Goal: Book appointment/travel/reservation

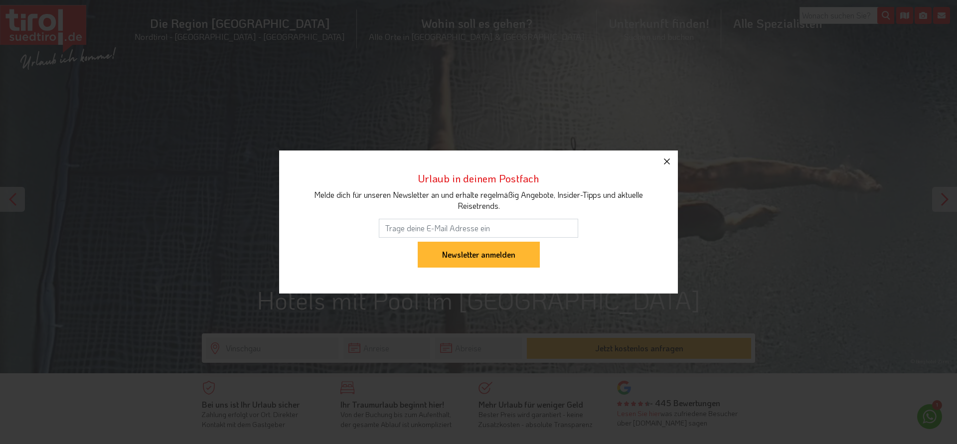
click at [668, 164] on icon "button" at bounding box center [667, 161] width 12 height 12
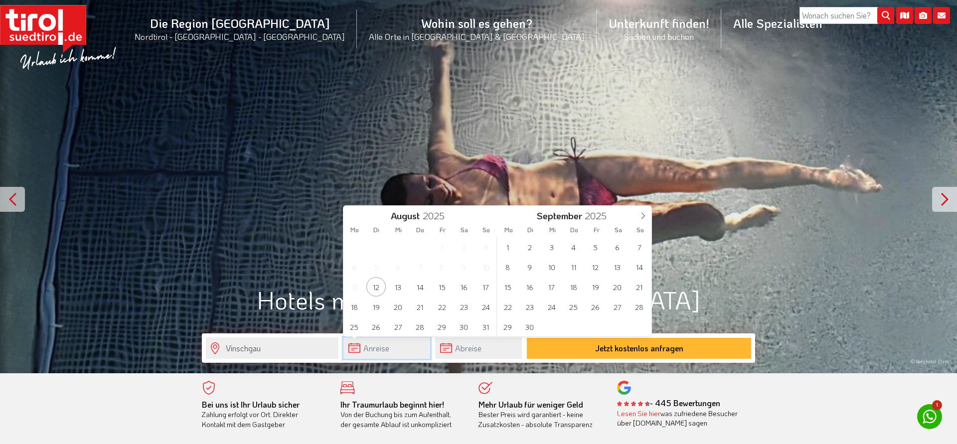
click at [393, 347] on input "text" at bounding box center [386, 347] width 87 height 21
click at [419, 289] on span "14" at bounding box center [419, 286] width 19 height 19
click at [355, 309] on span "18" at bounding box center [353, 306] width 19 height 19
type input "14-08-2025"
type input "18-08-2025"
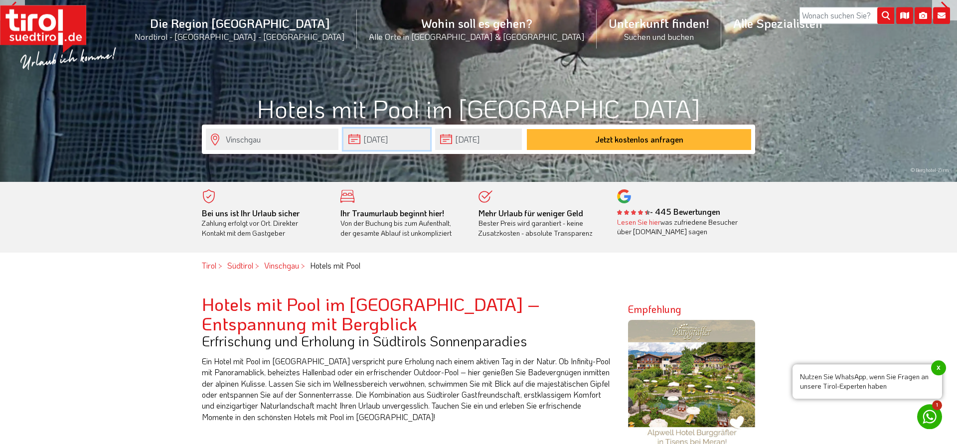
scroll to position [68, 0]
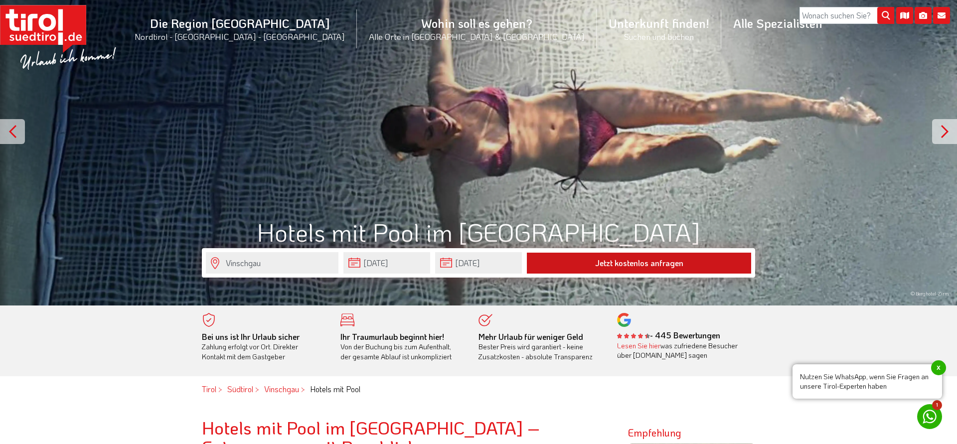
click at [577, 256] on button "Jetzt kostenlos anfragen" at bounding box center [639, 263] width 224 height 21
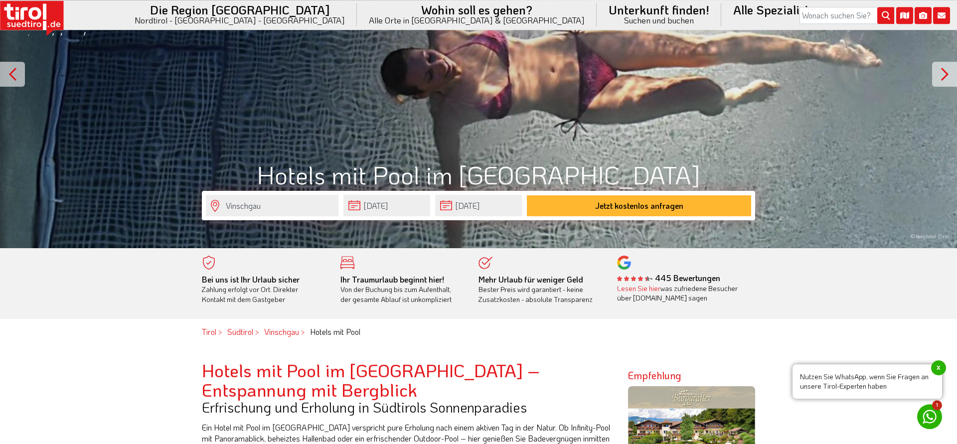
scroll to position [203, 0]
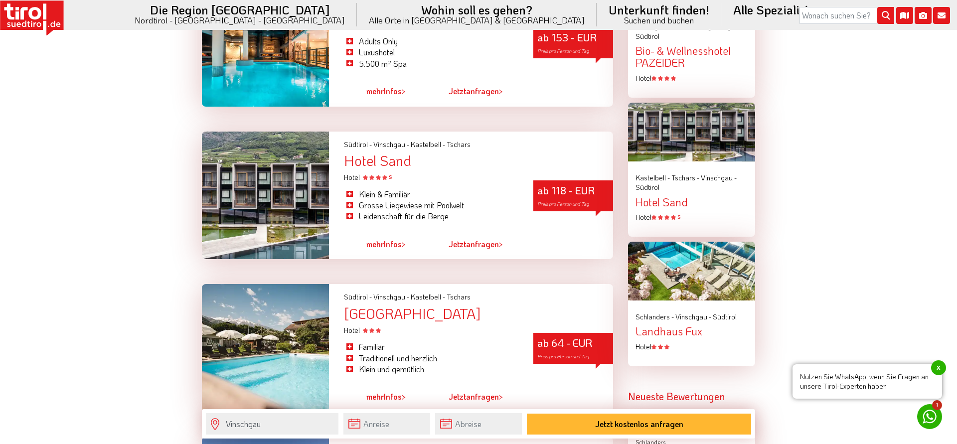
scroll to position [1084, 0]
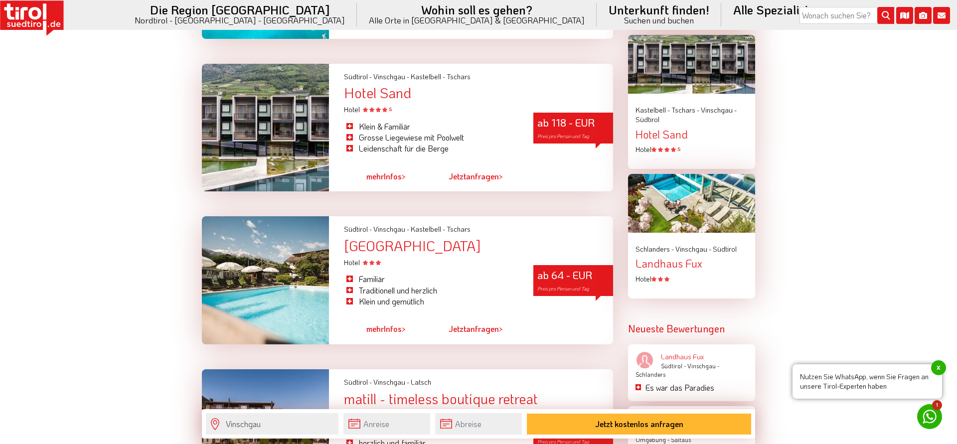
click at [517, 234] on div "Südtirol - Vinschgau - Kastelbell - Tschars" at bounding box center [478, 229] width 269 height 10
click at [379, 248] on div "[GEOGRAPHIC_DATA]" at bounding box center [478, 245] width 269 height 15
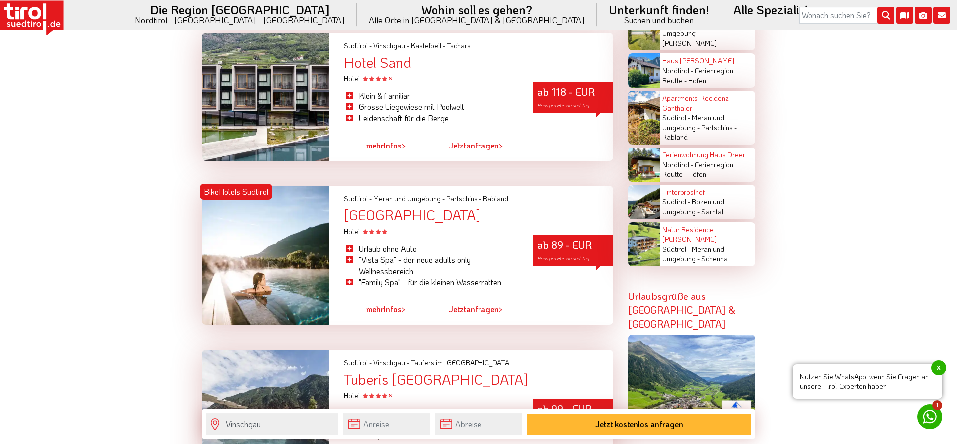
scroll to position [2033, 0]
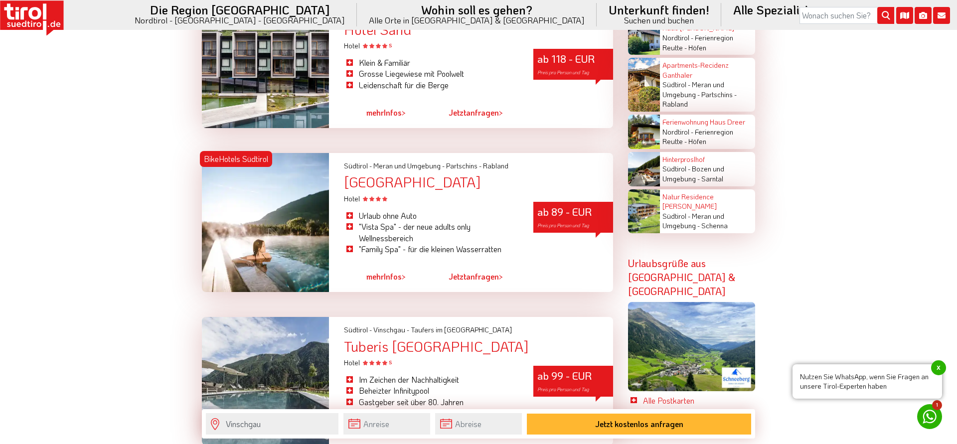
click at [479, 265] on link "Jetzt anfragen >" at bounding box center [475, 276] width 54 height 23
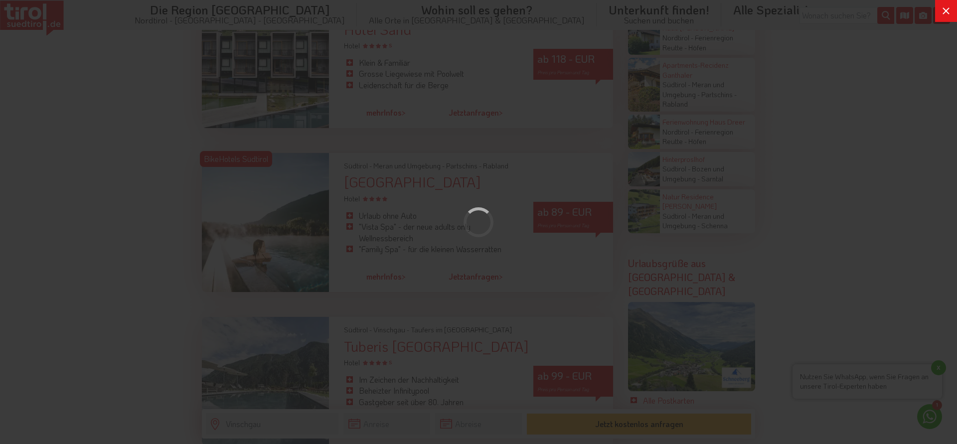
scroll to position [0, 0]
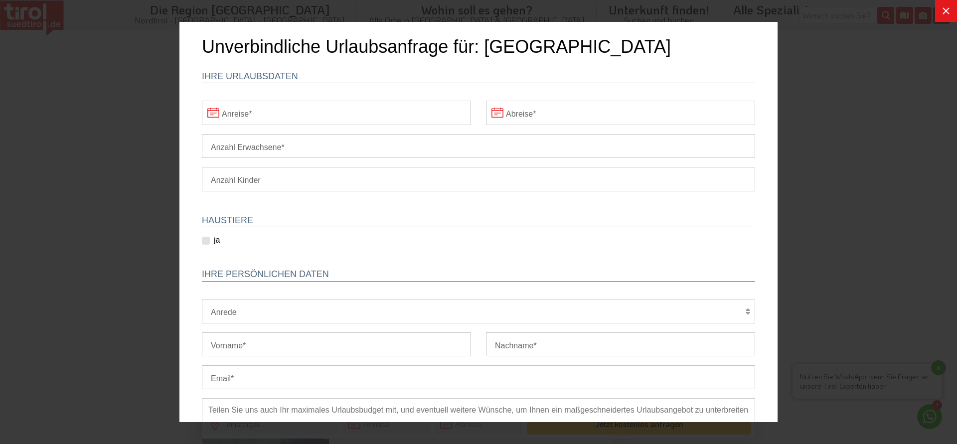
click at [289, 145] on input "Anzahl Erwachsene" at bounding box center [478, 146] width 553 height 24
type input "2"
click at [202, 299] on select "Herr Frau Familie" at bounding box center [478, 311] width 553 height 24
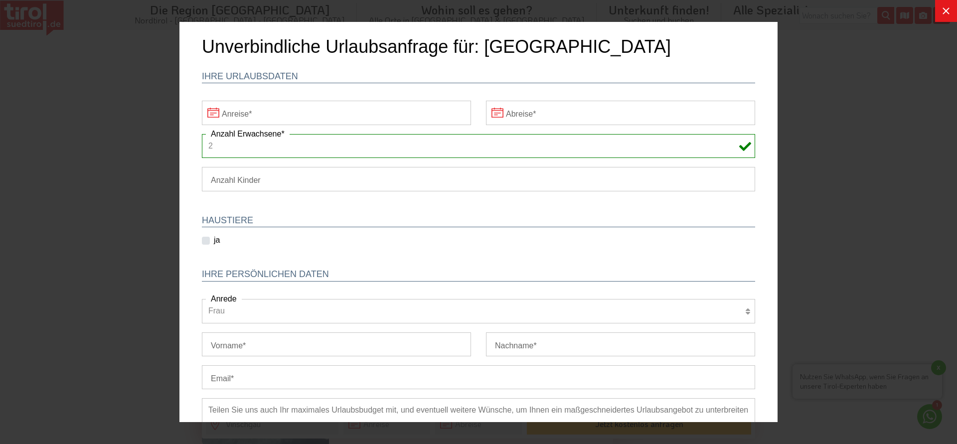
click option "Frau" at bounding box center [179, 22] width 0 height 0
click at [202, 299] on select "Herr Frau Familie" at bounding box center [478, 311] width 553 height 24
select select "Herr"
click option "Herr" at bounding box center [179, 22] width 0 height 0
click at [235, 353] on input "Vorname" at bounding box center [336, 344] width 269 height 24
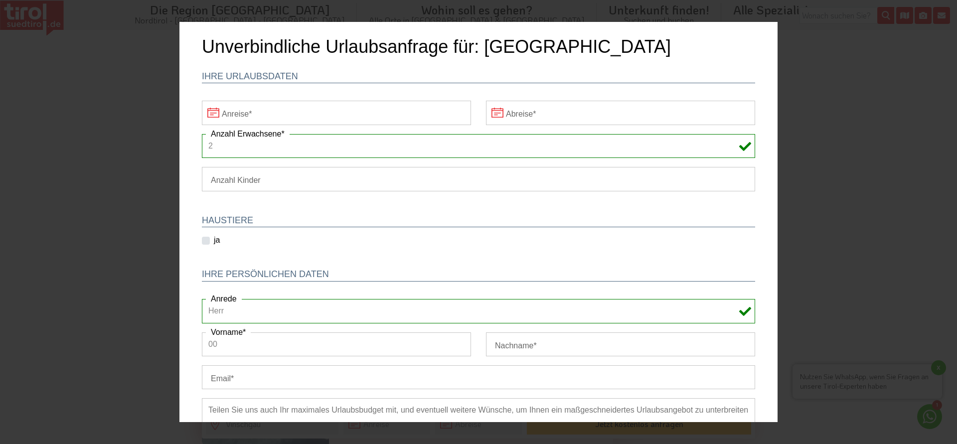
type input "0"
type input "Marius"
click at [563, 343] on input "Nachname" at bounding box center [620, 344] width 269 height 24
type input "Kling"
click at [470, 376] on input "Email" at bounding box center [478, 377] width 553 height 24
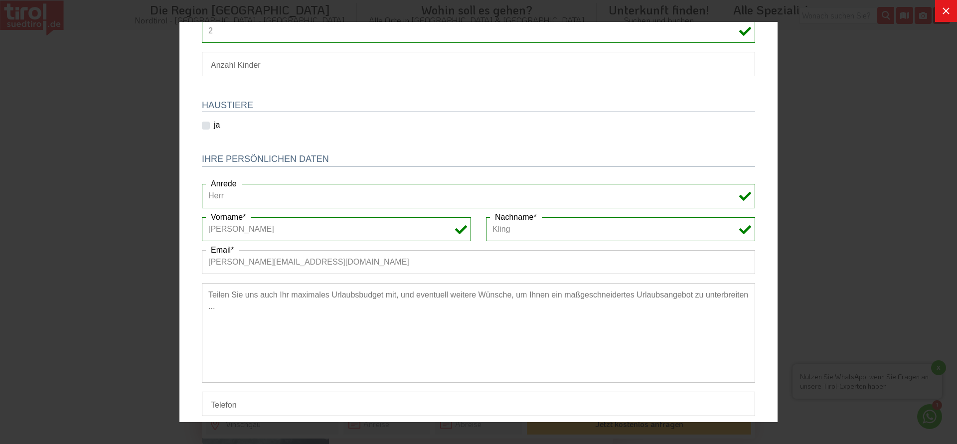
scroll to position [175, 0]
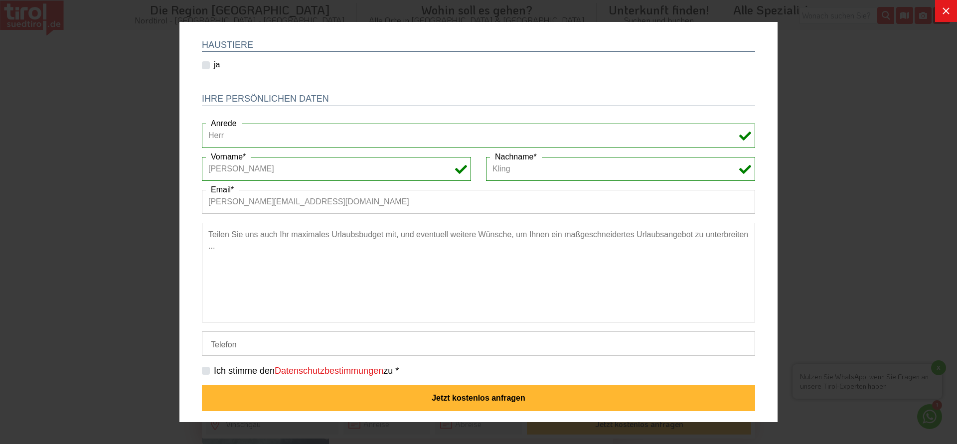
type input "[PERSON_NAME][EMAIL_ADDRESS][DOMAIN_NAME]"
click at [275, 343] on input "Telefon" at bounding box center [478, 343] width 553 height 24
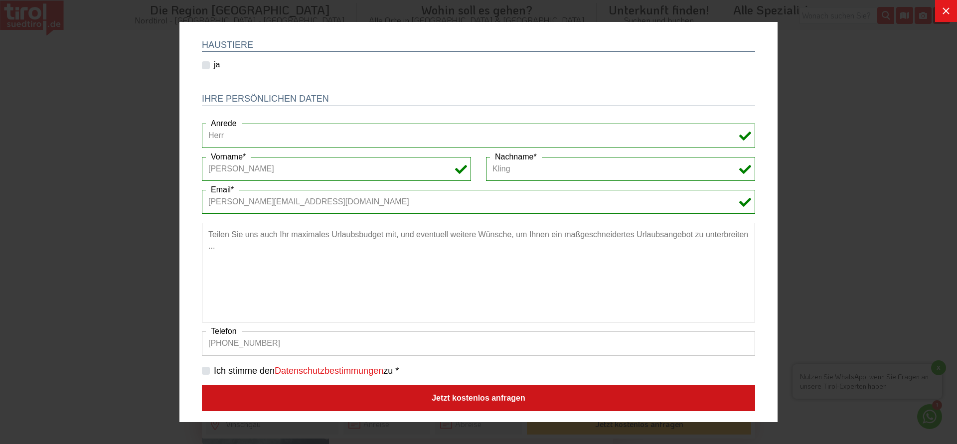
type input "[PHONE_NUMBER]"
click at [489, 400] on button "Jetzt kostenlos anfragen" at bounding box center [478, 398] width 553 height 26
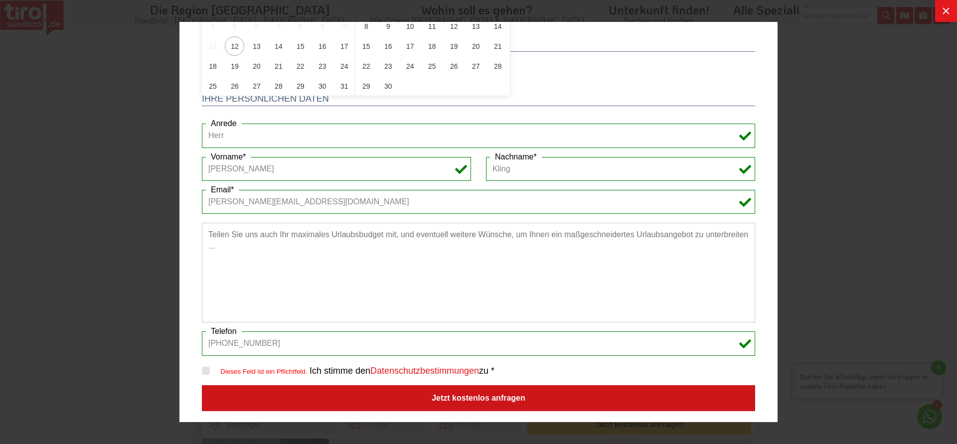
scroll to position [0, 0]
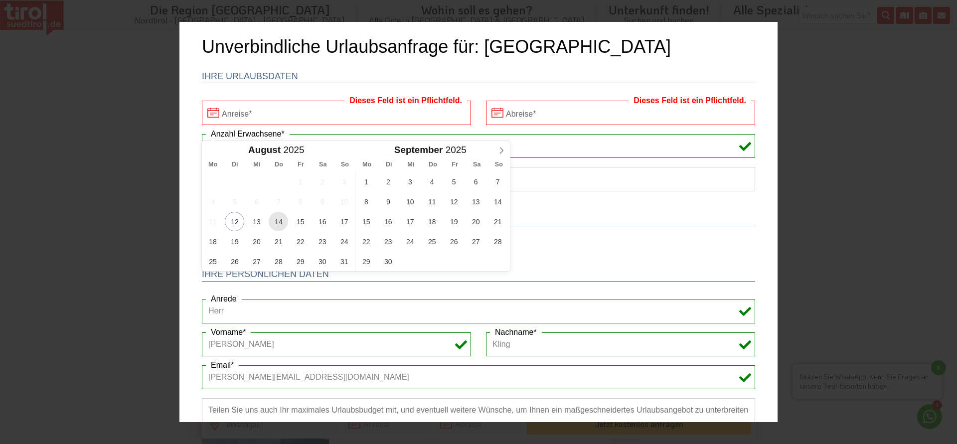
click at [274, 222] on span "14" at bounding box center [278, 221] width 19 height 19
click at [215, 243] on span "18" at bounding box center [212, 241] width 19 height 19
type input "[DATE]"
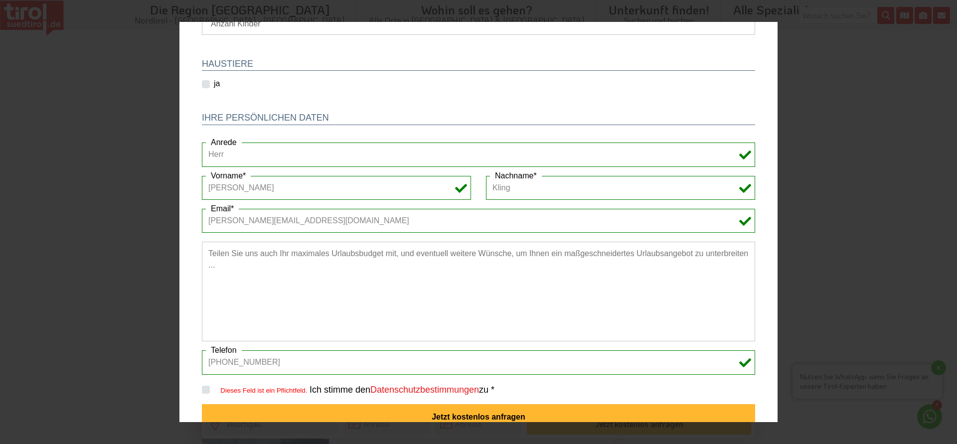
scroll to position [175, 0]
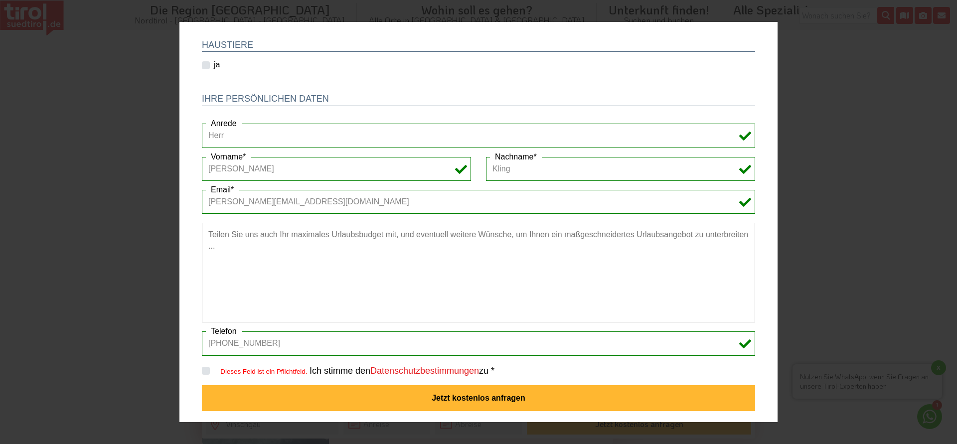
click at [309, 374] on label "Ich stimme den Datenschutzbestimmungen zu *" at bounding box center [401, 371] width 185 height 12
click at [205, 374] on input "Dieses Feld ist ein Pflichtfeld." at bounding box center [480, 370] width 553 height 6
checkbox input "true"
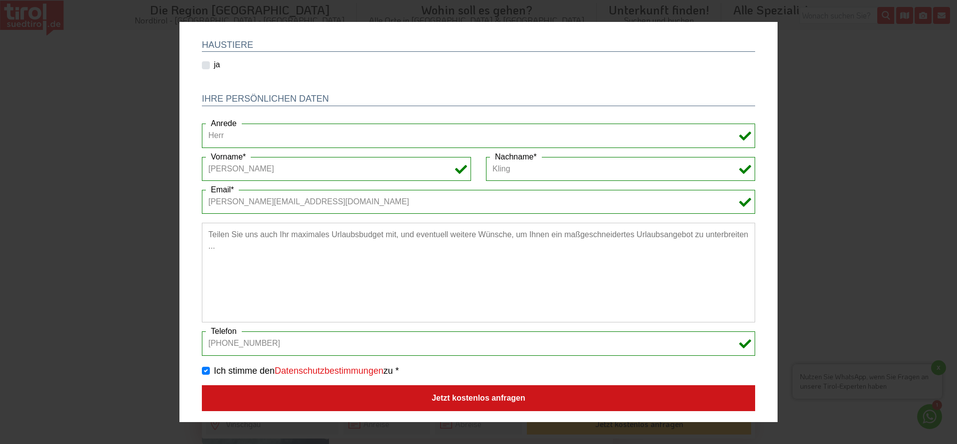
click at [325, 407] on button "Jetzt kostenlos anfragen" at bounding box center [478, 398] width 553 height 26
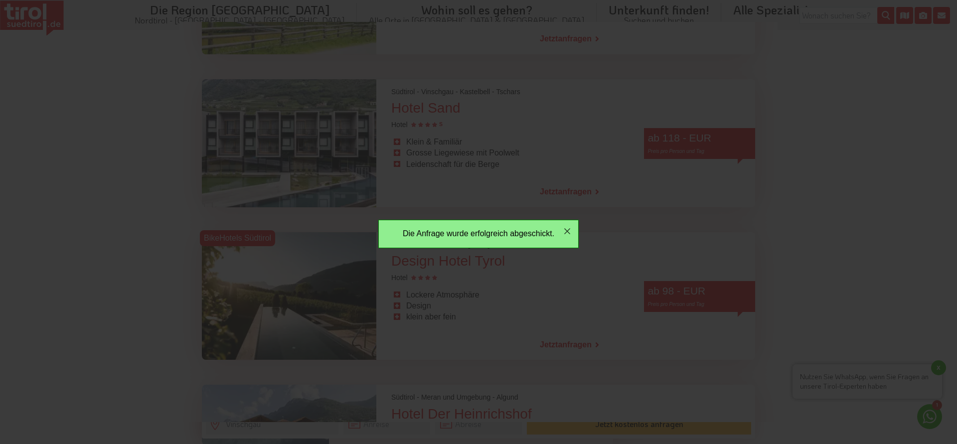
scroll to position [0, 0]
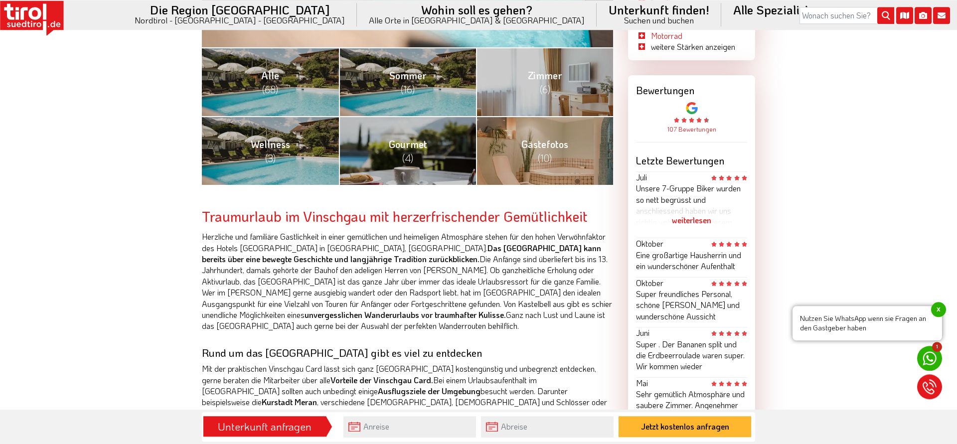
scroll to position [407, 0]
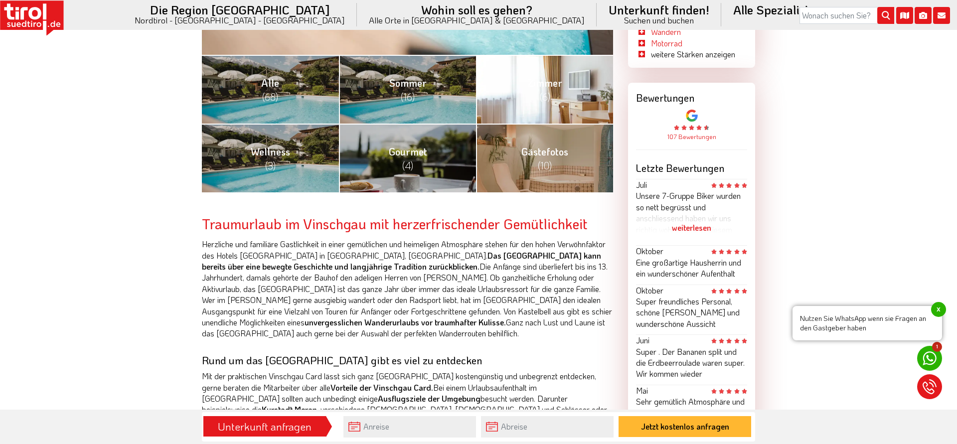
click at [560, 95] on link "Zimmer (6)" at bounding box center [544, 89] width 137 height 69
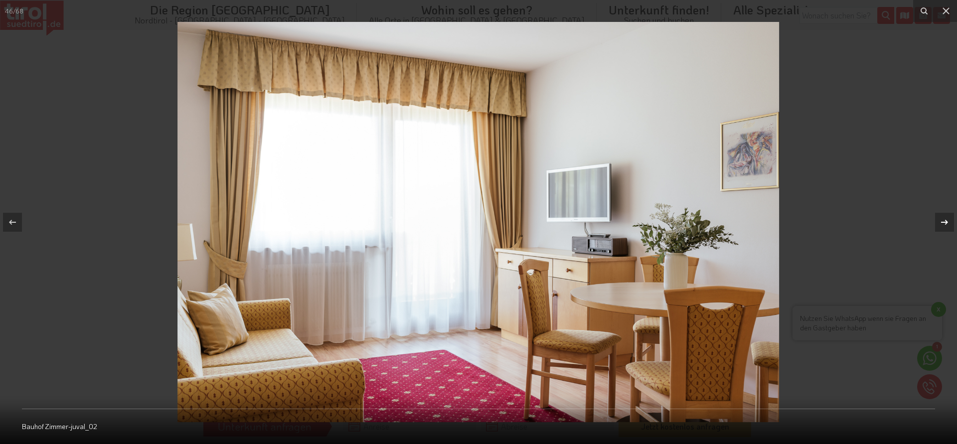
click at [939, 222] on icon at bounding box center [944, 222] width 12 height 12
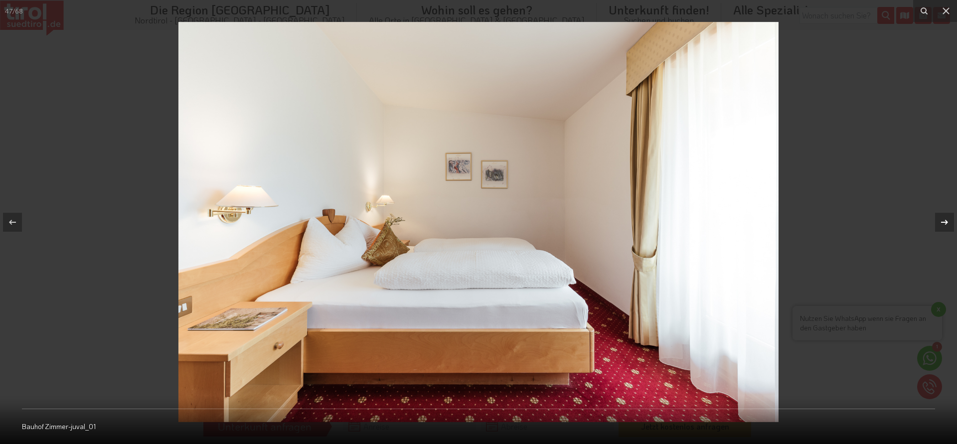
click at [939, 222] on icon at bounding box center [944, 222] width 12 height 12
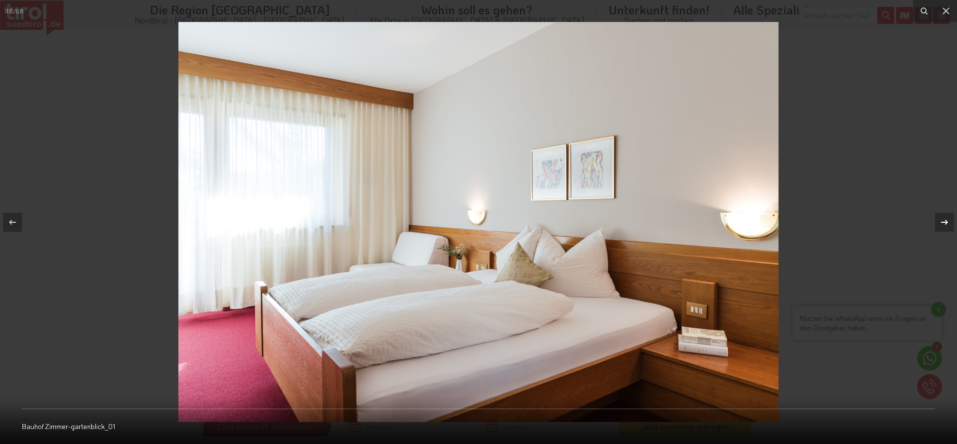
click at [939, 222] on icon at bounding box center [944, 222] width 12 height 12
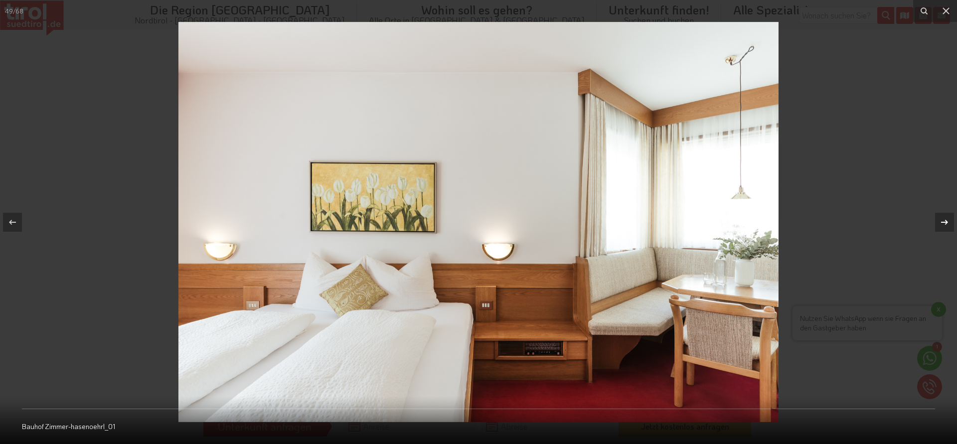
click at [939, 222] on icon at bounding box center [944, 222] width 12 height 12
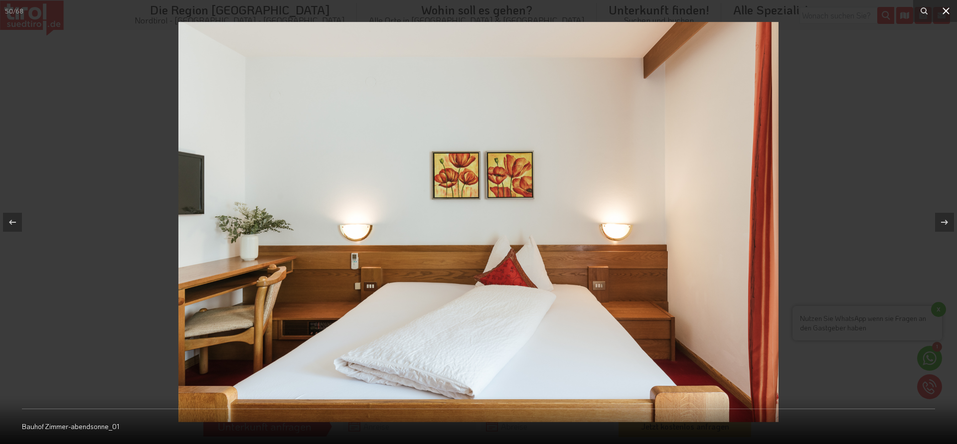
click at [945, 6] on icon at bounding box center [946, 11] width 12 height 12
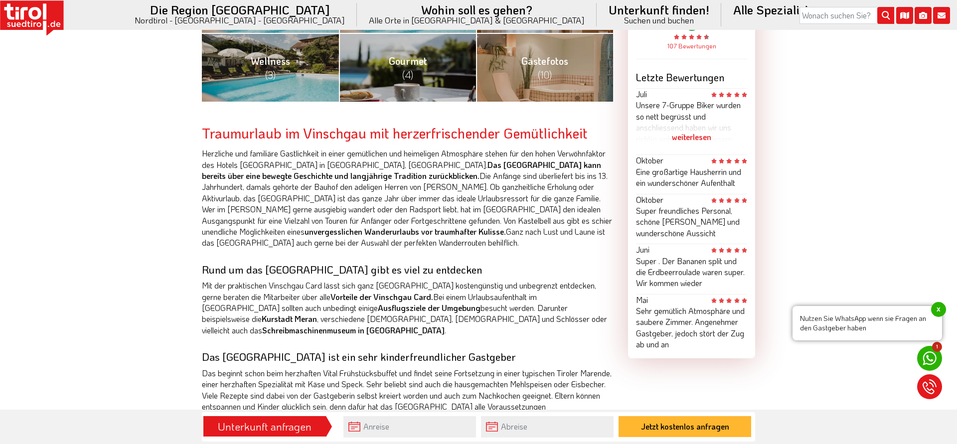
scroll to position [542, 0]
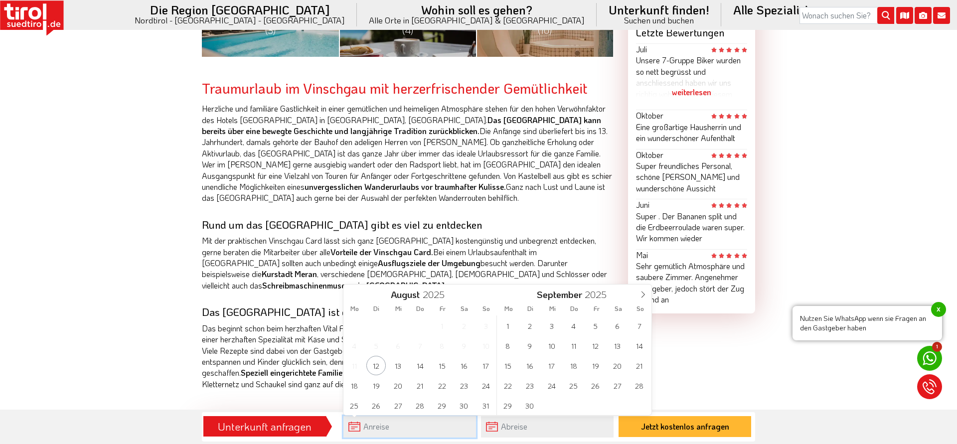
click at [371, 428] on input "text" at bounding box center [409, 426] width 133 height 21
click at [417, 365] on span "14" at bounding box center [419, 365] width 19 height 19
click at [357, 392] on span "18" at bounding box center [353, 385] width 19 height 19
type input "[DATE]"
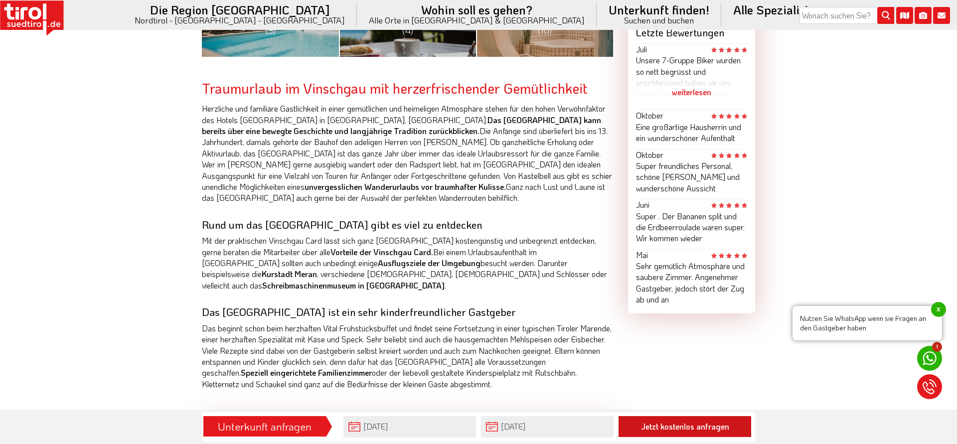
click at [682, 428] on button "Jetzt kostenlos anfragen" at bounding box center [684, 426] width 133 height 21
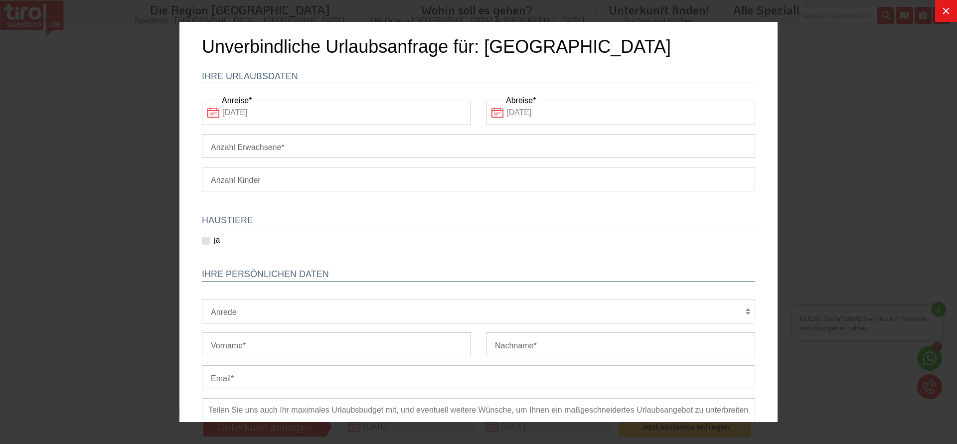
scroll to position [0, 0]
click at [268, 148] on input "Anzahl Erwachsene" at bounding box center [478, 146] width 553 height 24
type input "2"
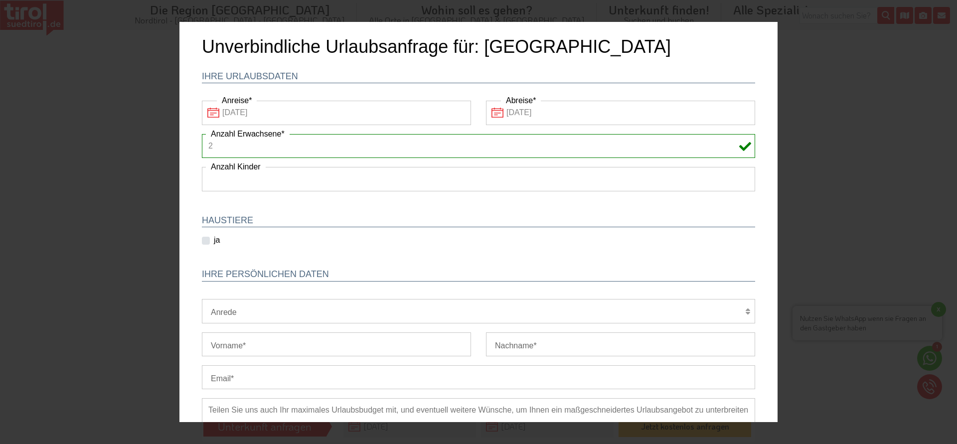
click at [202, 167] on select "1 2 3 4 5 6" at bounding box center [478, 179] width 553 height 24
click option at bounding box center [179, 22] width 0 height 0
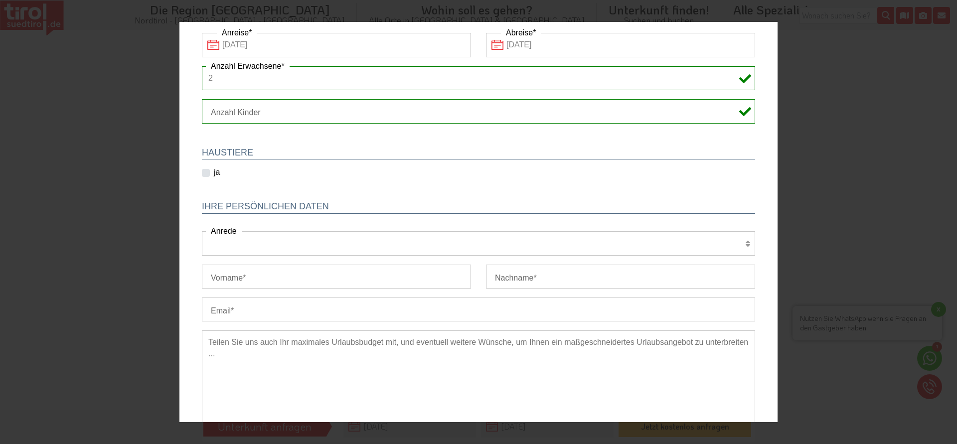
click at [202, 231] on select "Herr Frau Familie" at bounding box center [478, 243] width 553 height 24
select select "Herr"
click option "Herr" at bounding box center [179, 22] width 0 height 0
click at [241, 274] on input "Vorname" at bounding box center [336, 277] width 269 height 24
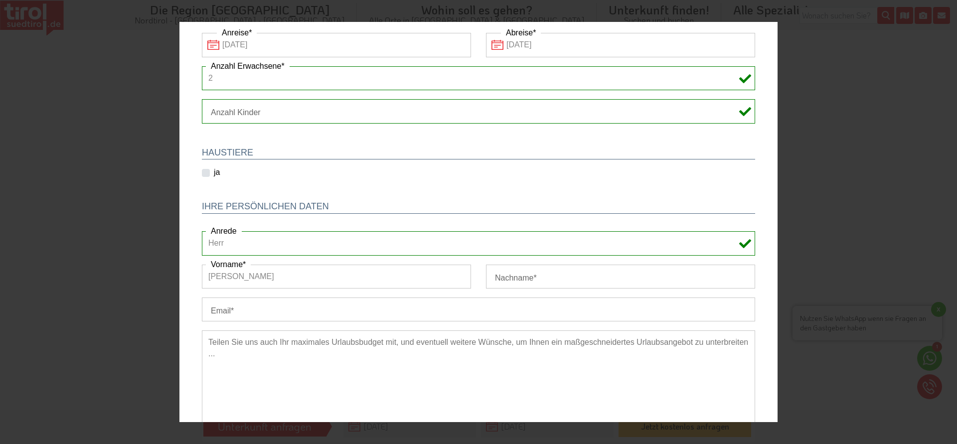
type input "[PERSON_NAME]"
type input "Kling"
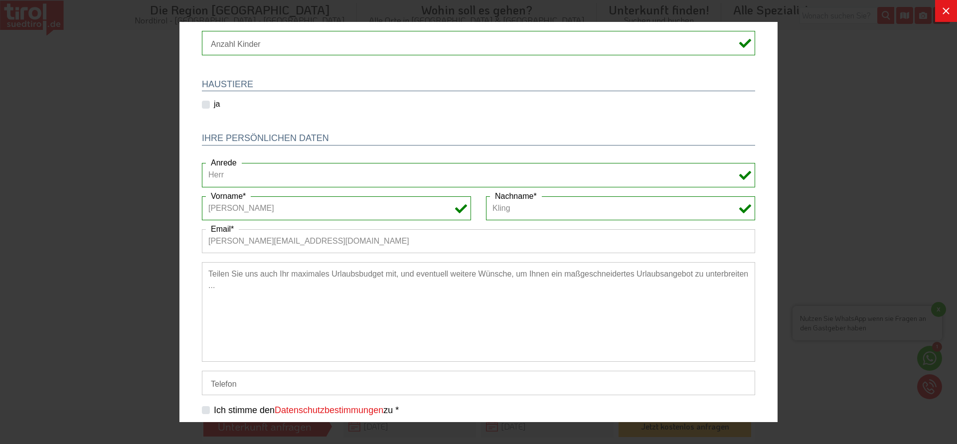
scroll to position [175, 0]
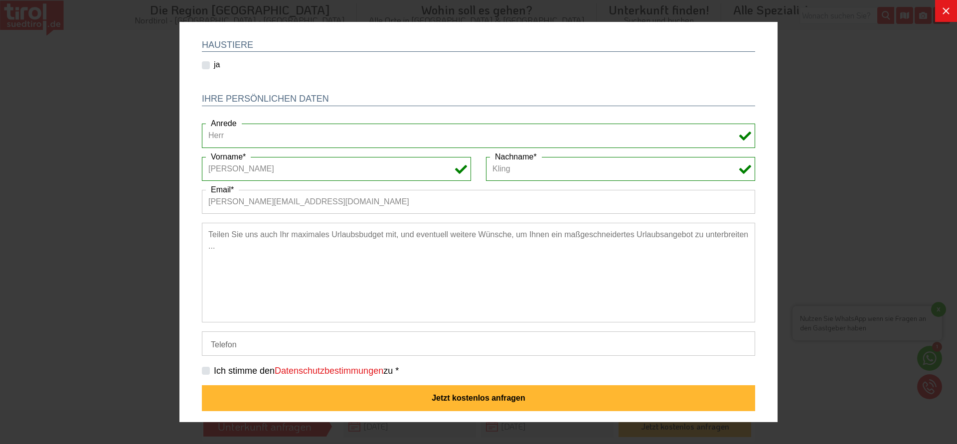
type input "[PERSON_NAME][EMAIL_ADDRESS][DOMAIN_NAME]"
click at [299, 345] on input "Telefon" at bounding box center [478, 343] width 553 height 24
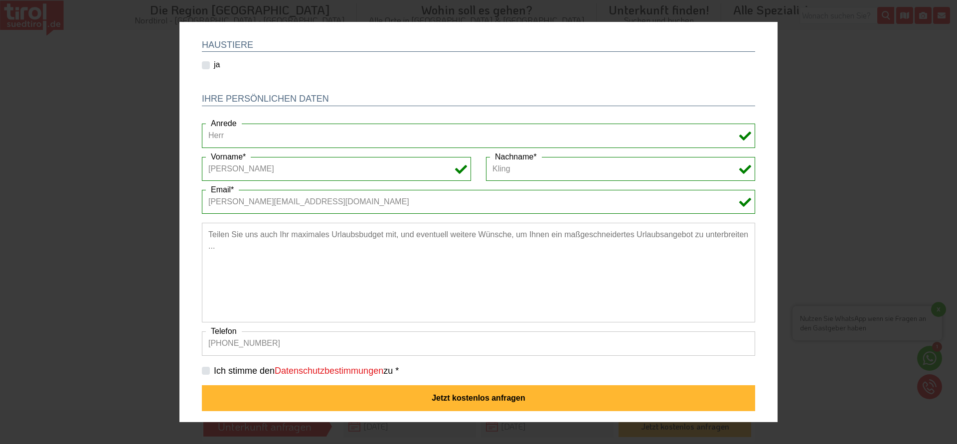
type input "[PHONE_NUMBER]"
click at [214, 369] on label "Ich stimme den Datenschutzbestimmungen zu *" at bounding box center [306, 371] width 185 height 12
click at [206, 369] on input "Ich stimme den Datenschutzbestimmungen zu *" at bounding box center [480, 370] width 553 height 6
checkbox input "true"
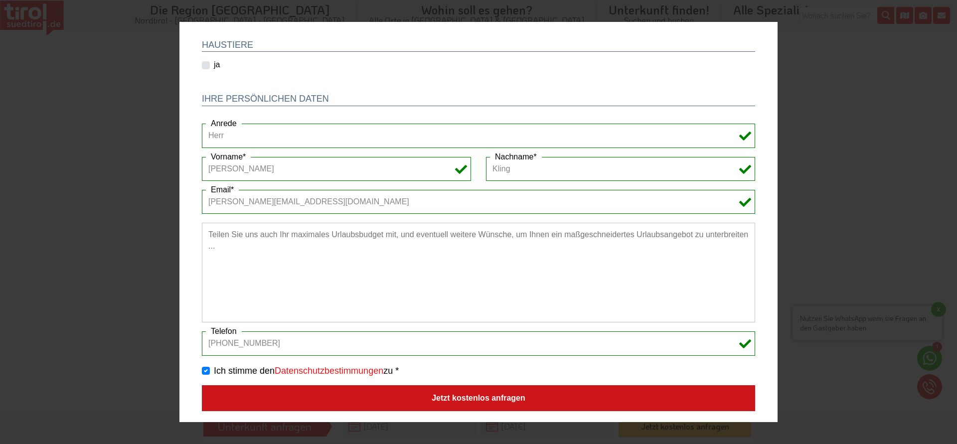
click at [288, 391] on button "Jetzt kostenlos anfragen" at bounding box center [478, 398] width 553 height 26
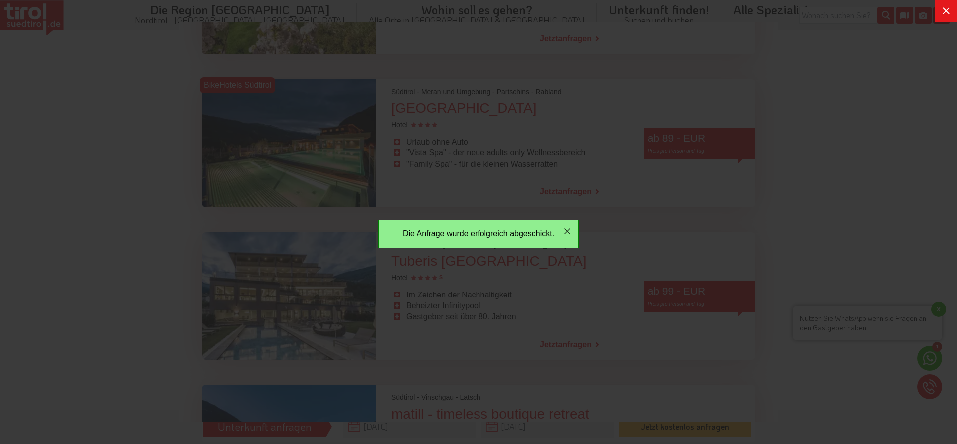
scroll to position [0, 0]
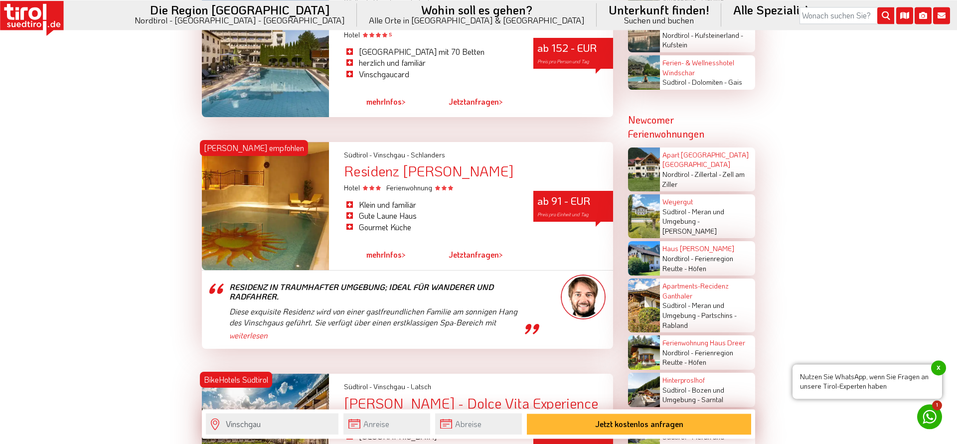
scroll to position [1491, 0]
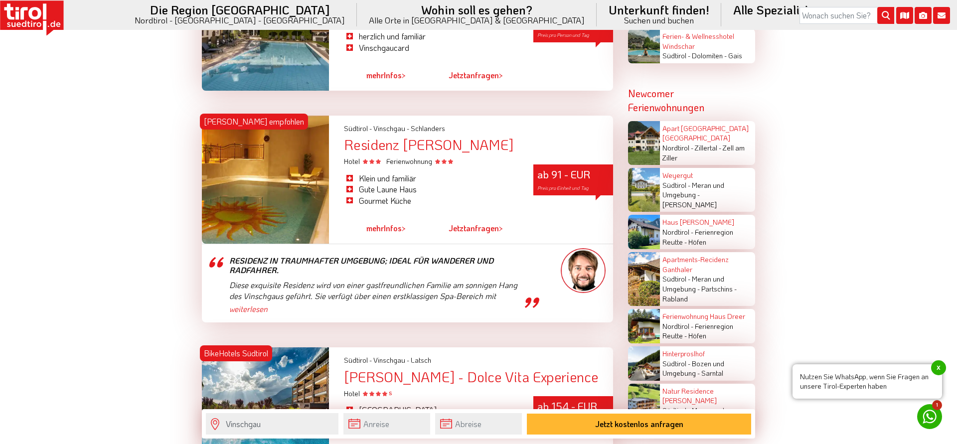
click at [285, 192] on div at bounding box center [265, 180] width 127 height 128
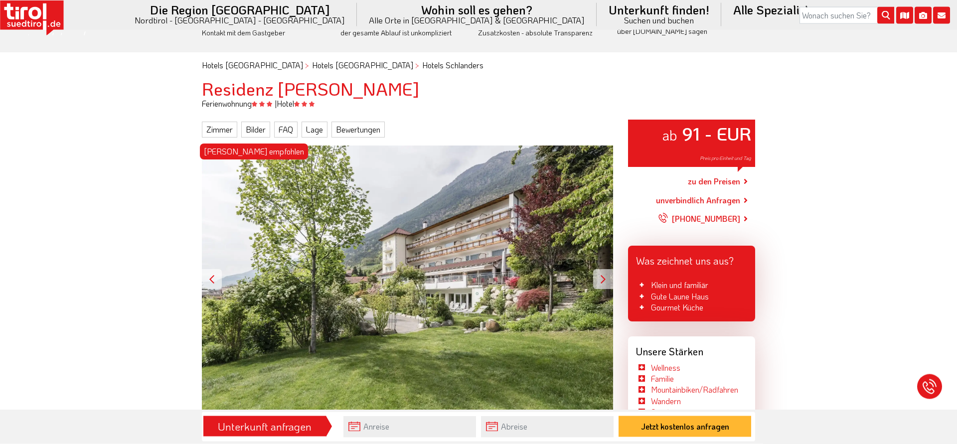
scroll to position [68, 0]
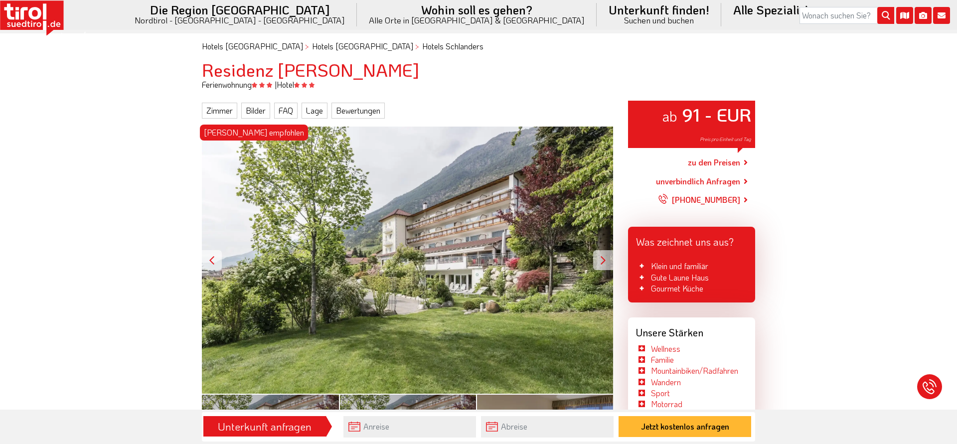
click at [605, 253] on div at bounding box center [603, 260] width 20 height 20
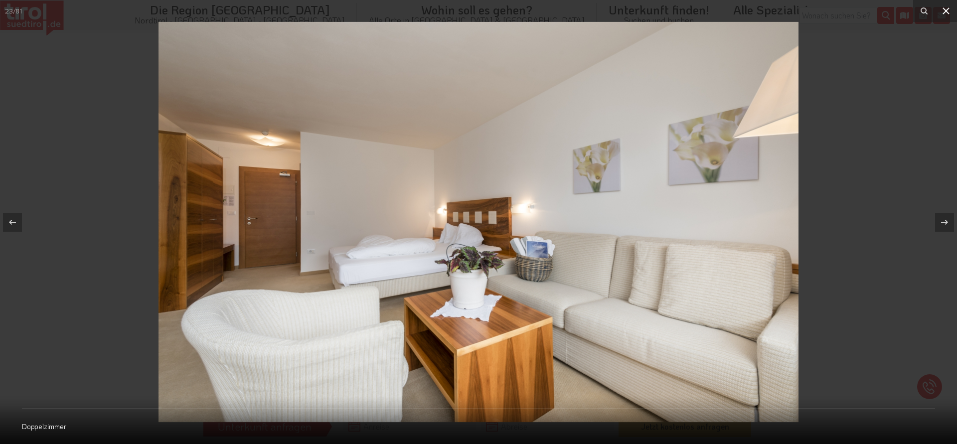
click at [953, 8] on button at bounding box center [946, 11] width 22 height 22
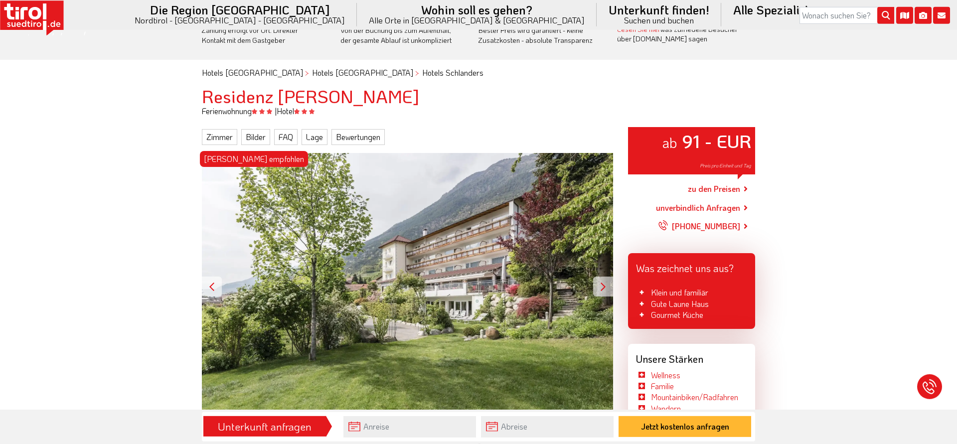
scroll to position [68, 0]
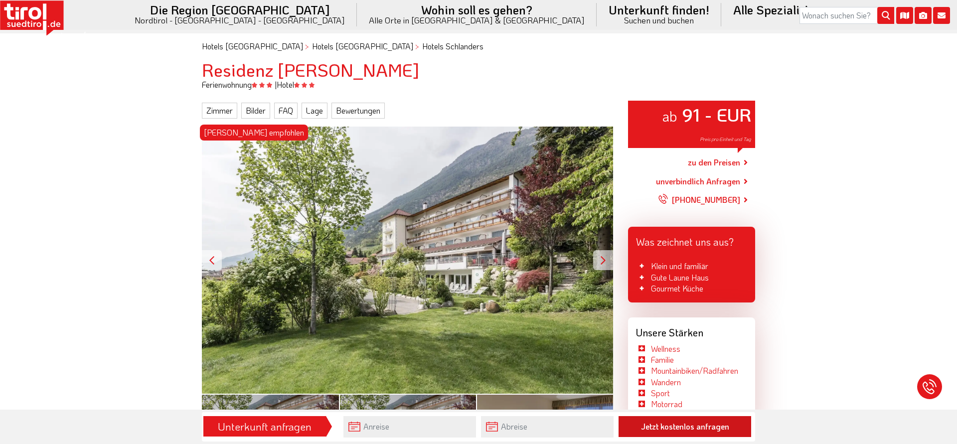
click at [727, 433] on button "Jetzt kostenlos anfragen" at bounding box center [684, 426] width 133 height 21
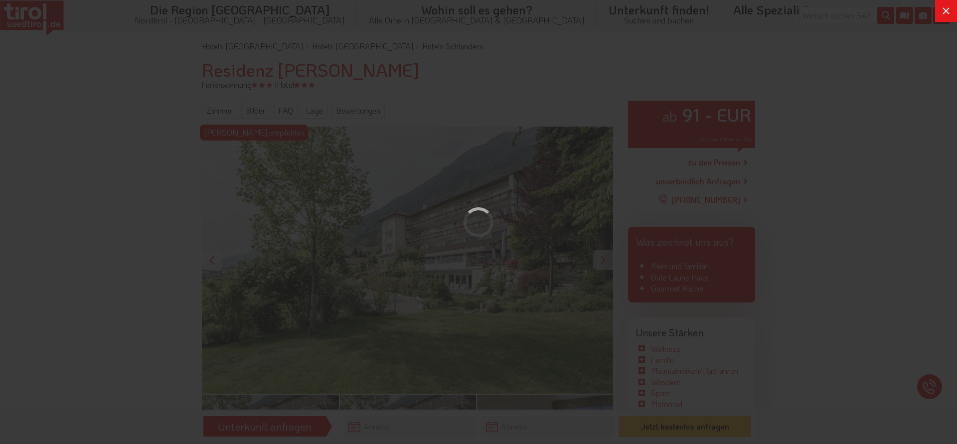
scroll to position [0, 0]
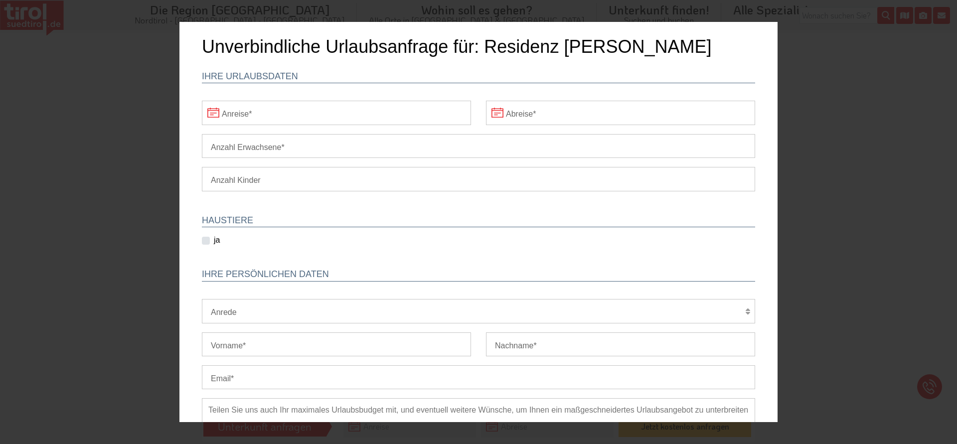
click at [280, 120] on input "Anreise" at bounding box center [336, 113] width 269 height 24
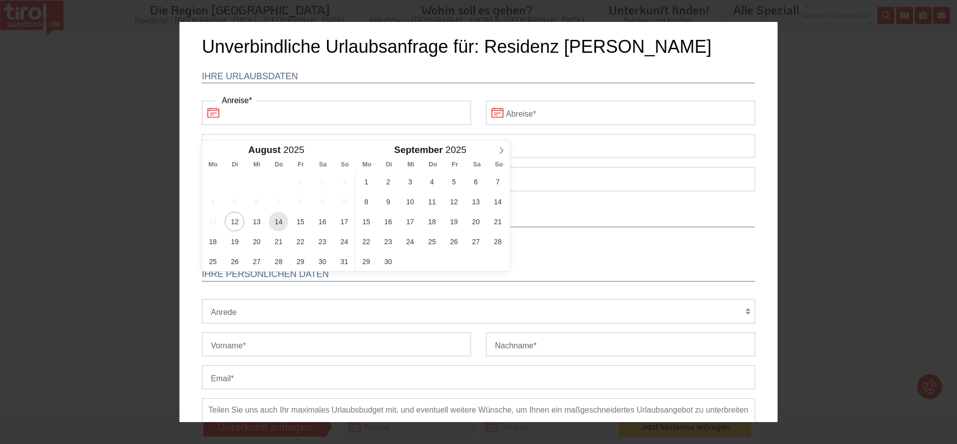
click at [278, 222] on span "14" at bounding box center [278, 221] width 19 height 19
click at [556, 103] on input "Abreise" at bounding box center [620, 113] width 269 height 24
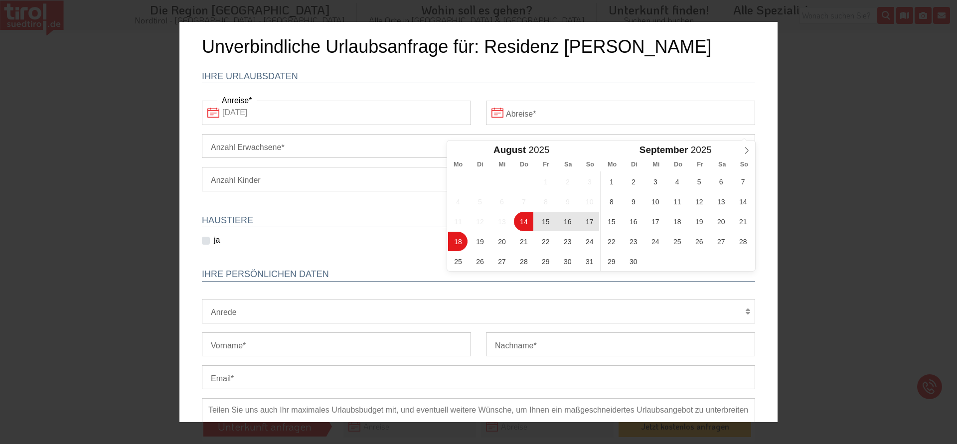
click at [453, 244] on span "18" at bounding box center [457, 241] width 19 height 19
type input "[DATE]"
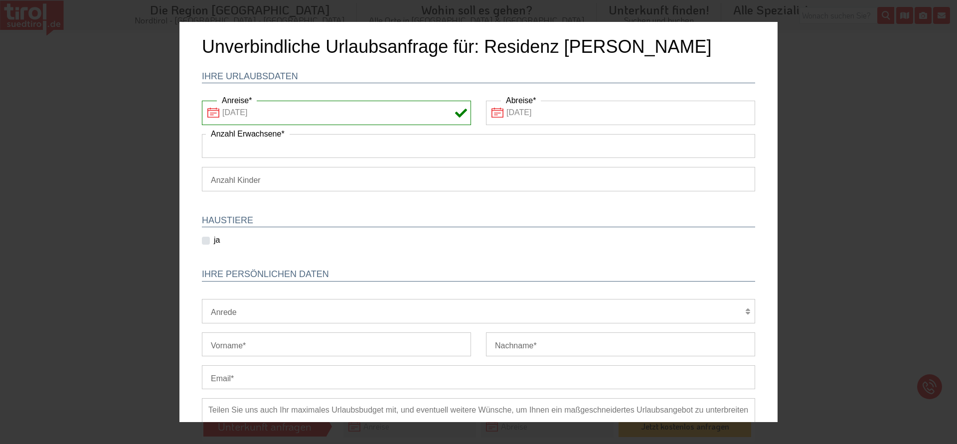
click at [301, 148] on input "Anzahl Erwachsene" at bounding box center [478, 146] width 553 height 24
type input "2"
click at [202, 299] on select "Herr Frau Familie" at bounding box center [478, 311] width 553 height 24
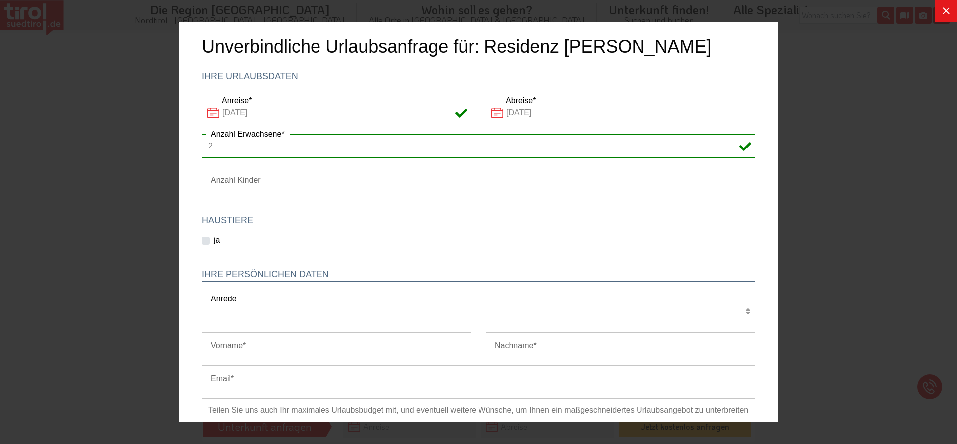
select select "Herr"
click option "Herr" at bounding box center [179, 22] width 0 height 0
click at [233, 349] on input "Vorname" at bounding box center [336, 344] width 269 height 24
type input "[PERSON_NAME]"
click at [590, 361] on div "Nachname" at bounding box center [620, 348] width 284 height 33
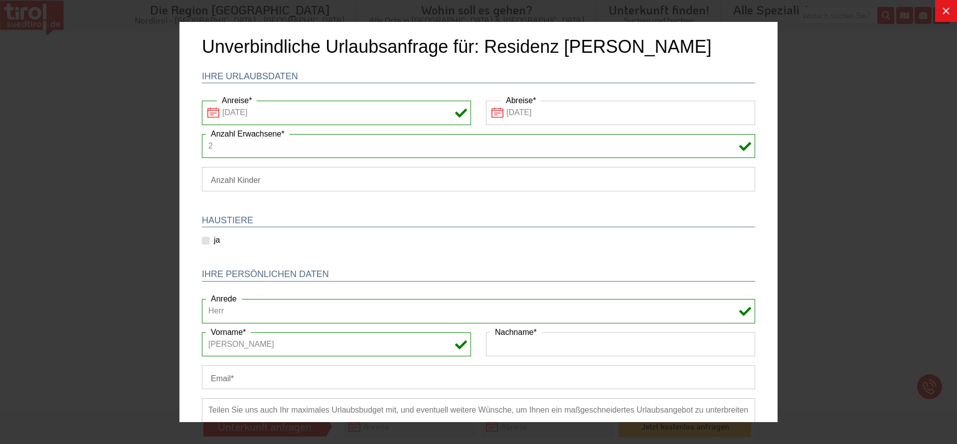
click at [585, 336] on input "Nachname" at bounding box center [620, 344] width 269 height 24
type input "Kling"
click at [396, 380] on input "Email" at bounding box center [478, 377] width 553 height 24
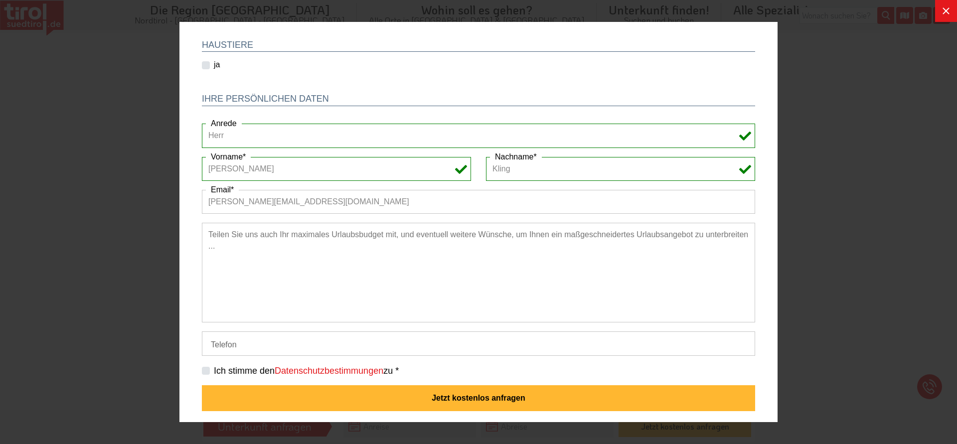
type input "[PERSON_NAME][EMAIL_ADDRESS][DOMAIN_NAME]"
click at [294, 344] on input "Telefon" at bounding box center [478, 343] width 553 height 24
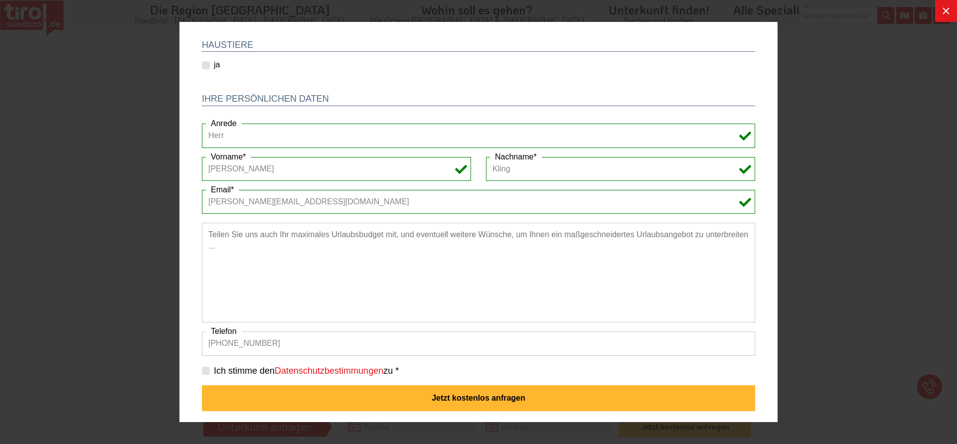
type input "[PHONE_NUMBER]"
click at [214, 374] on label "Ich stimme den Datenschutzbestimmungen zu *" at bounding box center [306, 371] width 185 height 12
click at [204, 374] on input "Ich stimme den Datenschutzbestimmungen zu *" at bounding box center [480, 370] width 553 height 6
checkbox input "true"
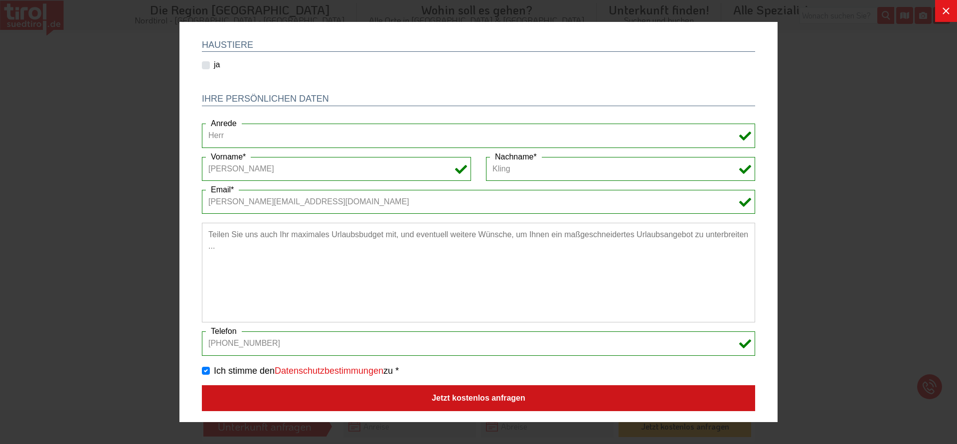
click at [246, 391] on button "Jetzt kostenlos anfragen" at bounding box center [478, 398] width 553 height 26
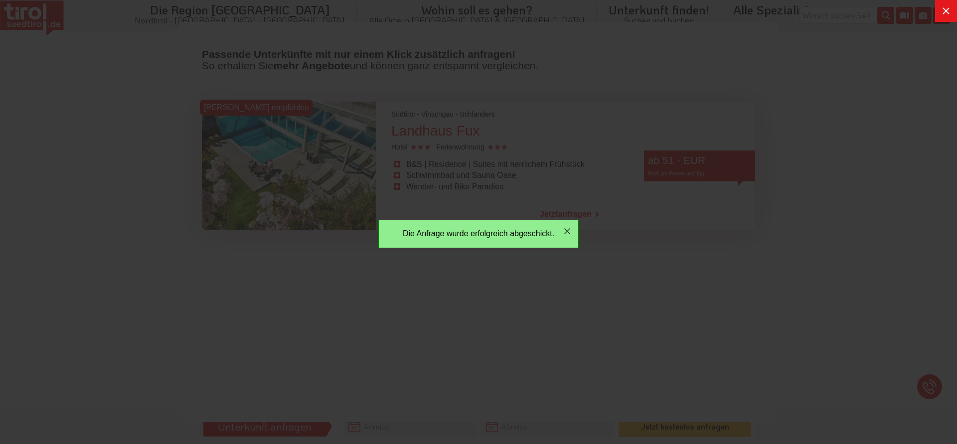
scroll to position [0, 0]
click at [341, 64] on div "Die Anfrage wurde erfolgreich abgeschickt. Es gab ein Problem beim Abschicken d…" at bounding box center [478, 222] width 598 height 400
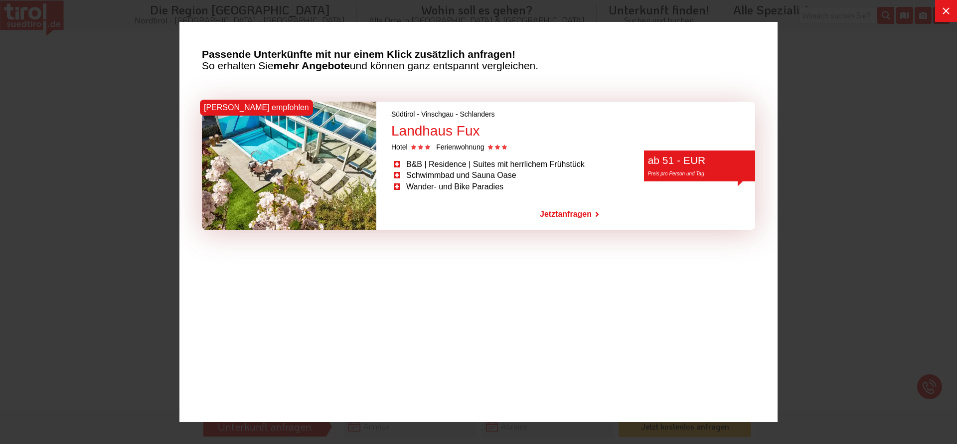
click at [940, 10] on icon at bounding box center [946, 11] width 12 height 12
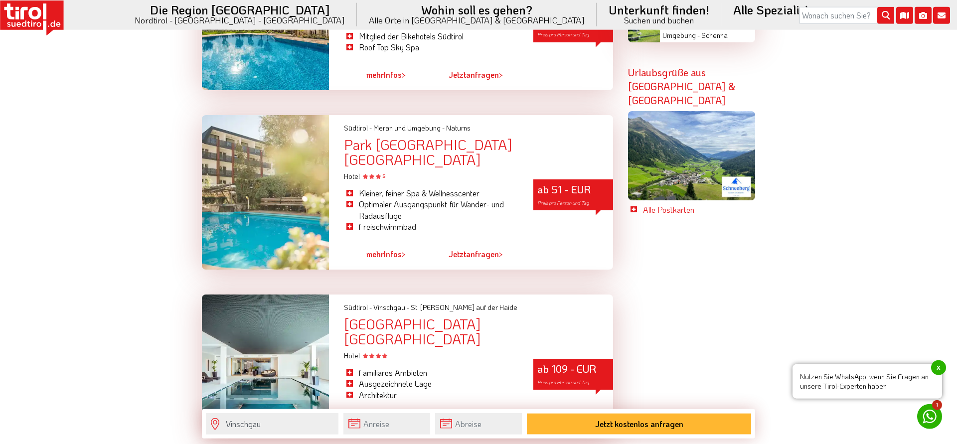
scroll to position [1898, 0]
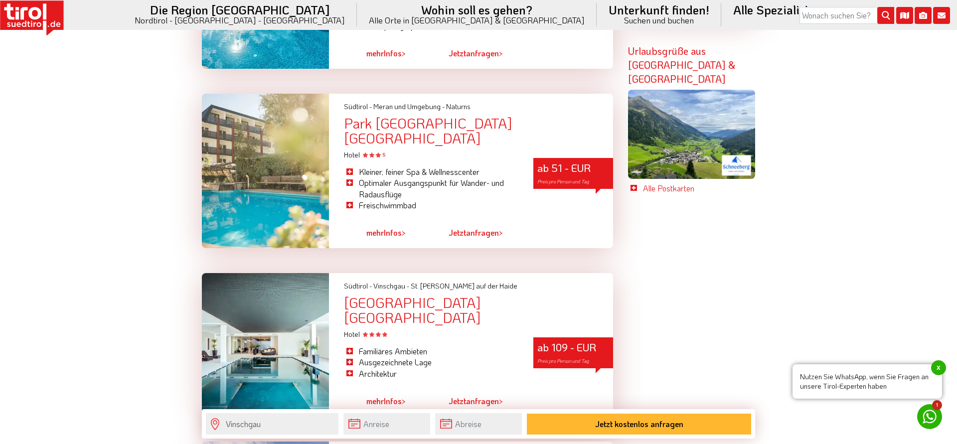
click at [263, 169] on div at bounding box center [265, 171] width 127 height 154
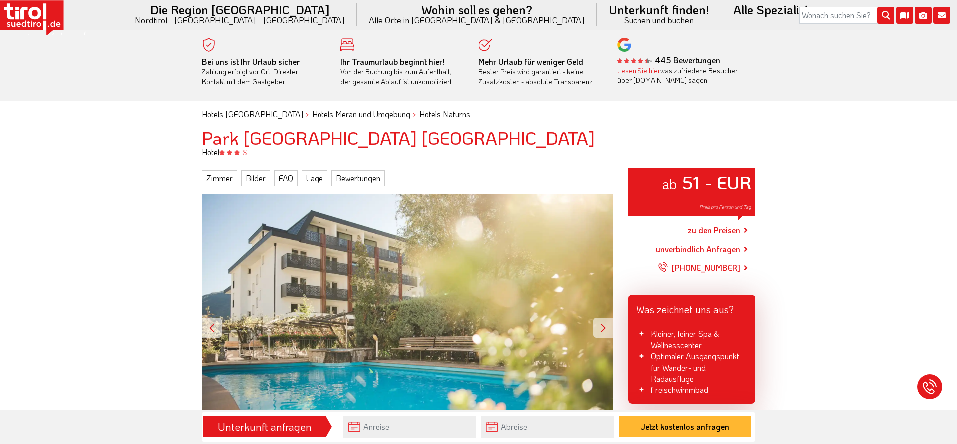
click at [600, 324] on div at bounding box center [603, 328] width 20 height 20
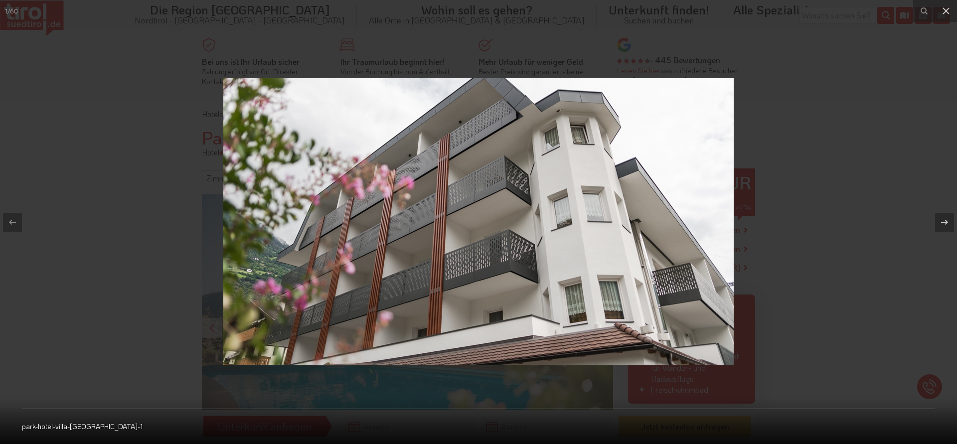
click at [600, 326] on img at bounding box center [478, 221] width 510 height 287
click at [941, 220] on icon at bounding box center [944, 222] width 12 height 12
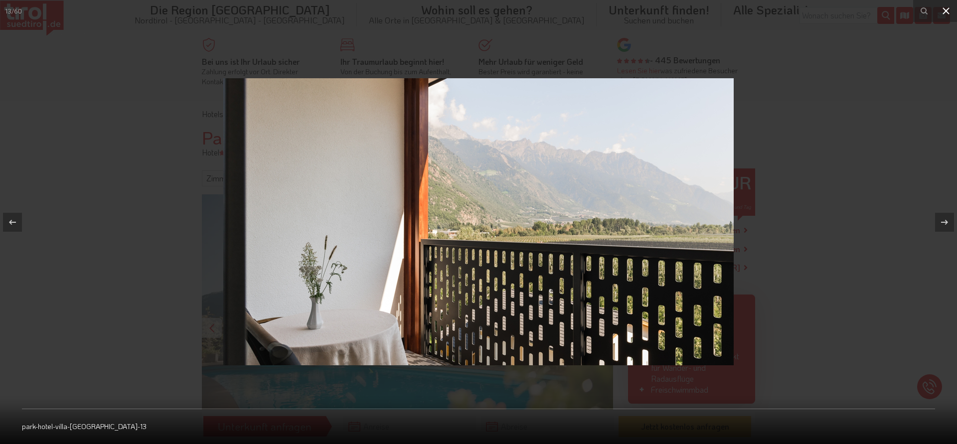
click at [942, 9] on icon at bounding box center [946, 11] width 12 height 12
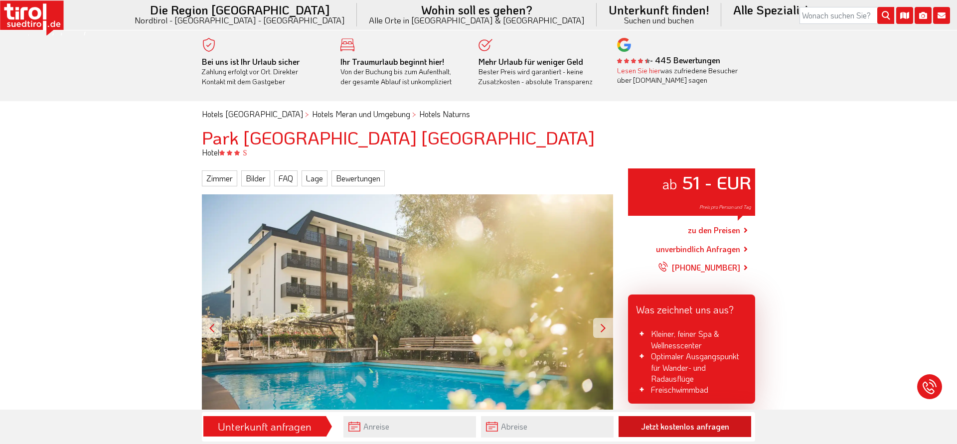
click at [669, 426] on button "Jetzt kostenlos anfragen" at bounding box center [684, 426] width 133 height 21
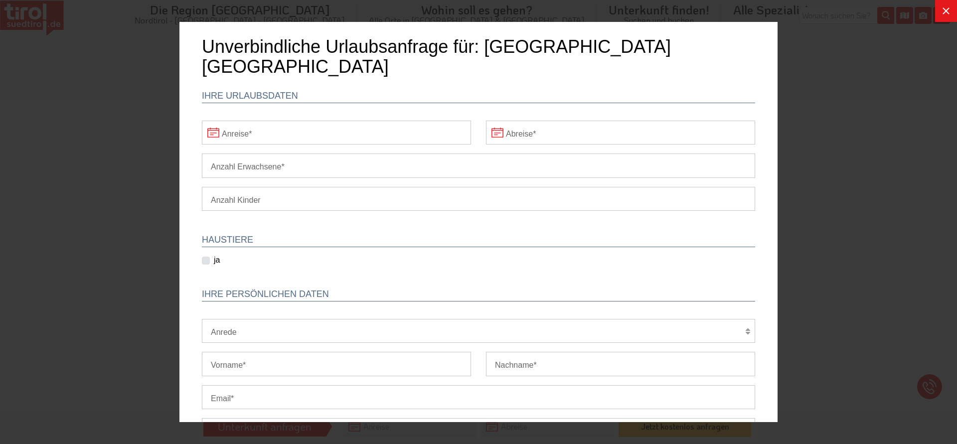
click at [273, 153] on input "Anzahl Erwachsene" at bounding box center [478, 165] width 553 height 24
type input "2"
click at [254, 124] on input "Anreise" at bounding box center [336, 133] width 269 height 24
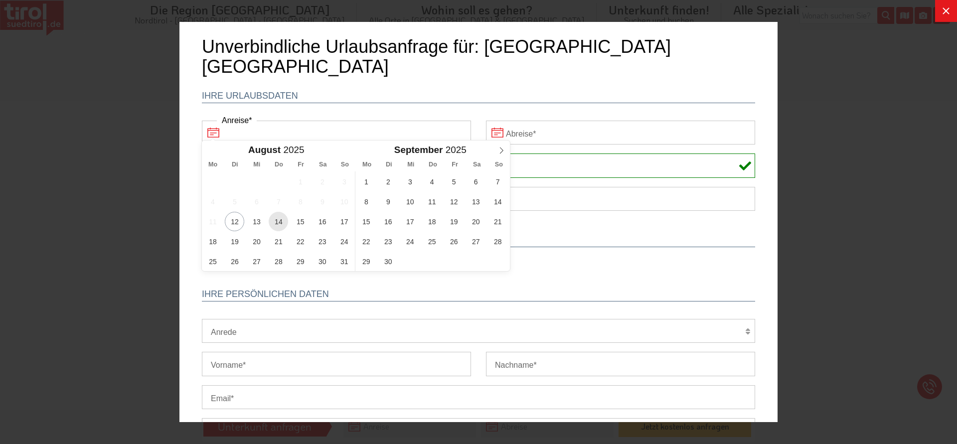
click at [283, 222] on span "14" at bounding box center [278, 221] width 19 height 19
type input "[DATE]"
click at [588, 93] on div "Ihre Urlaubsdaten 14-08-2025 Anreise Abreise 2 Anzahl Erwachsene 1 2 3 4 5 6 An…" at bounding box center [478, 148] width 568 height 144
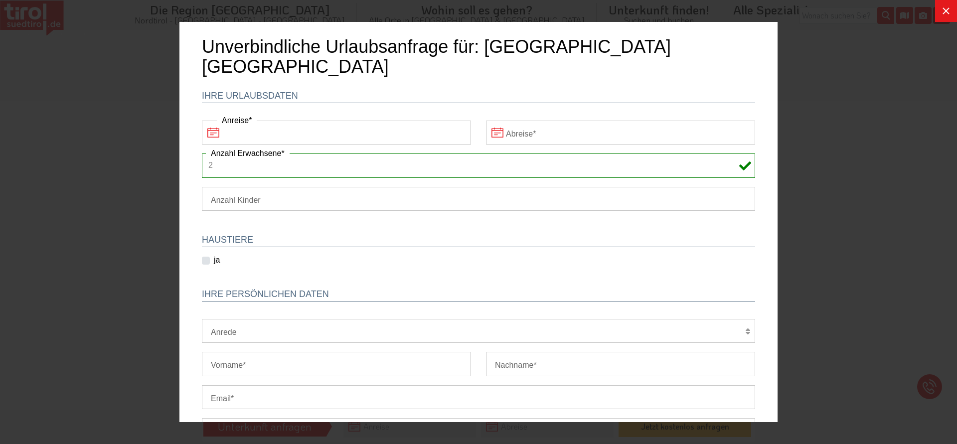
click at [565, 121] on input "Abreise" at bounding box center [620, 133] width 269 height 24
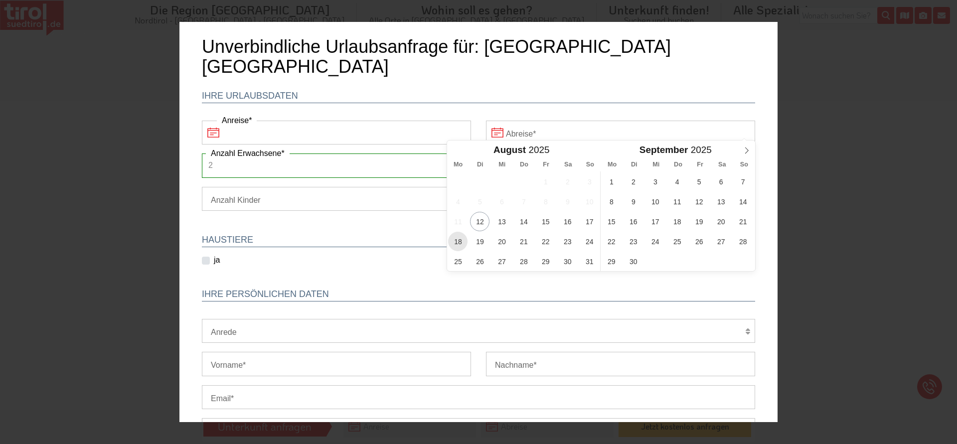
click at [456, 245] on span "18" at bounding box center [457, 241] width 19 height 19
type input "[DATE]"
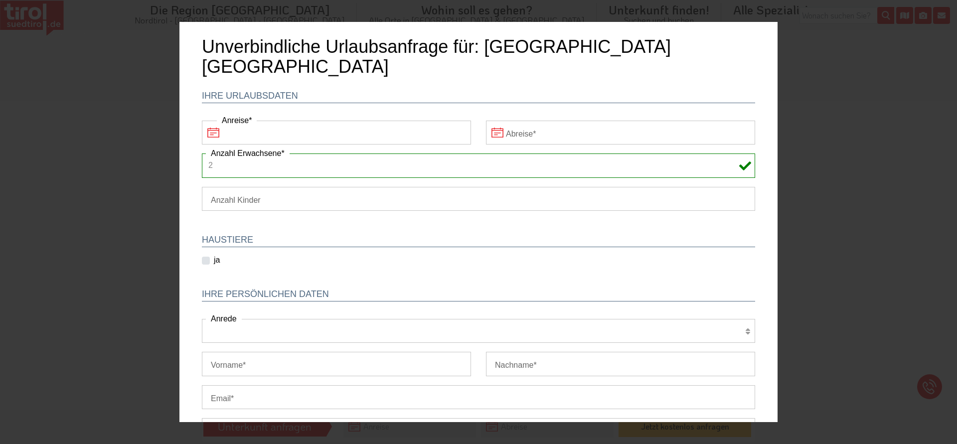
click at [202, 319] on select "Herr Frau Familie" at bounding box center [478, 331] width 553 height 24
select select "Herr"
click option "Herr" at bounding box center [179, 22] width 0 height 0
click at [241, 352] on input "Vorname" at bounding box center [336, 364] width 269 height 24
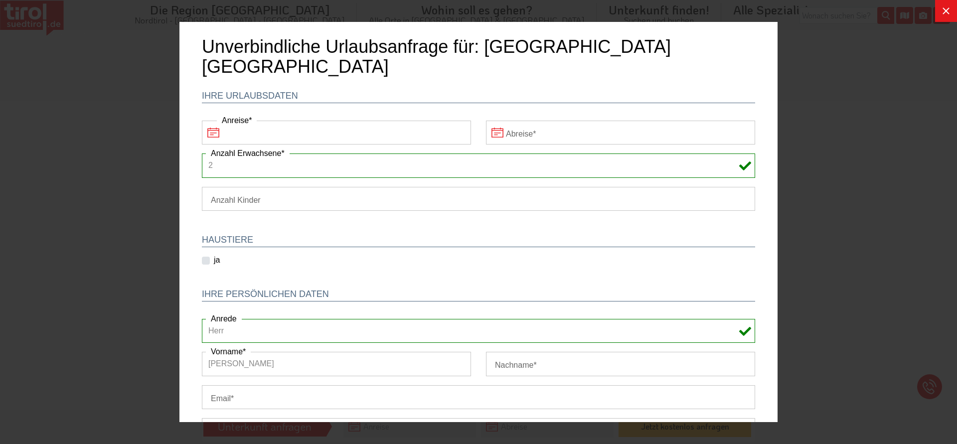
type input "[PERSON_NAME]"
click at [584, 352] on input "Nachname" at bounding box center [620, 364] width 269 height 24
type input "Kling"
click at [374, 385] on input "Email" at bounding box center [478, 397] width 553 height 24
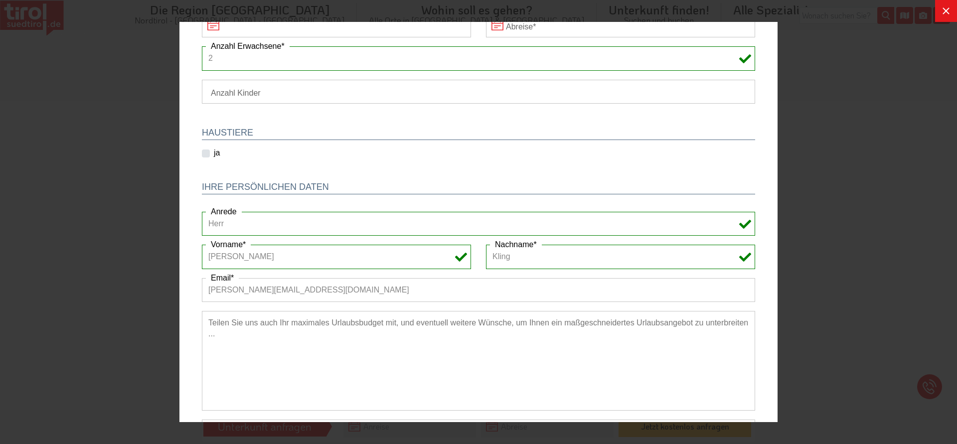
scroll to position [175, 0]
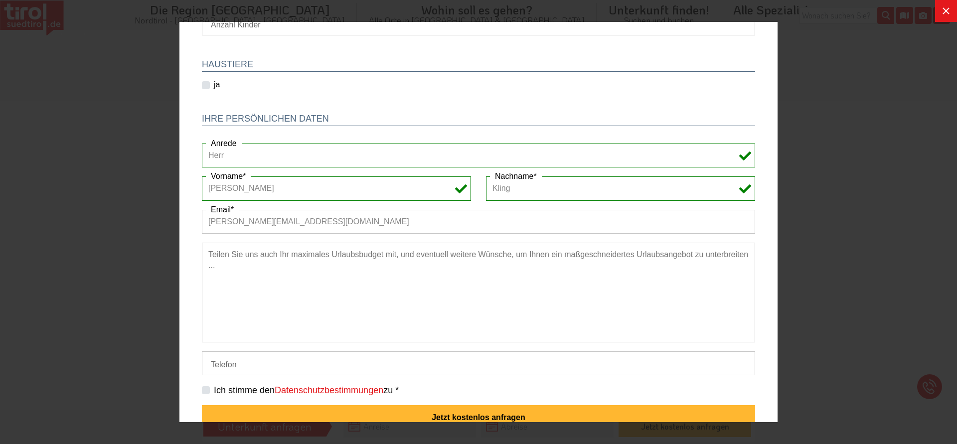
type input "[PERSON_NAME][EMAIL_ADDRESS][DOMAIN_NAME]"
click at [234, 351] on input "Telefon" at bounding box center [478, 363] width 553 height 24
type input "[PHONE_NUMBER]"
click at [210, 384] on div "Ich stimme den Datenschutzbestimmungen zu *" at bounding box center [478, 390] width 553 height 12
click at [214, 384] on label "Ich stimme den Datenschutzbestimmungen zu *" at bounding box center [306, 390] width 185 height 12
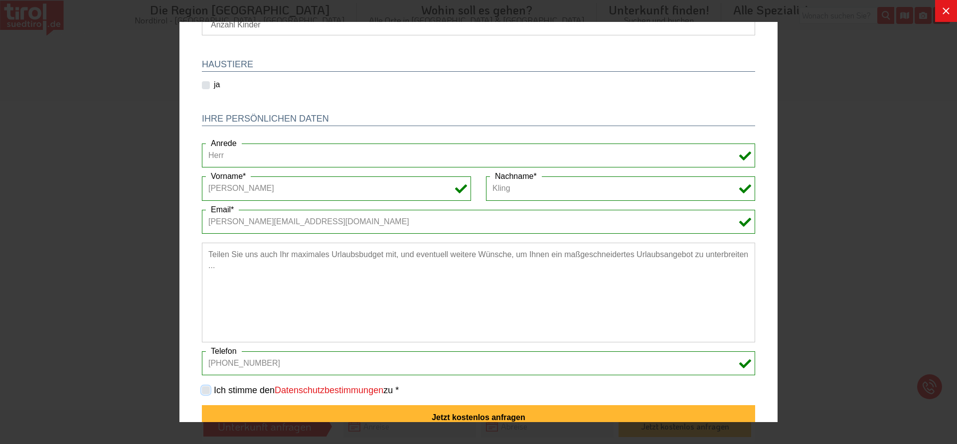
click at [207, 387] on input "Ich stimme den Datenschutzbestimmungen zu *" at bounding box center [480, 390] width 553 height 6
checkbox input "true"
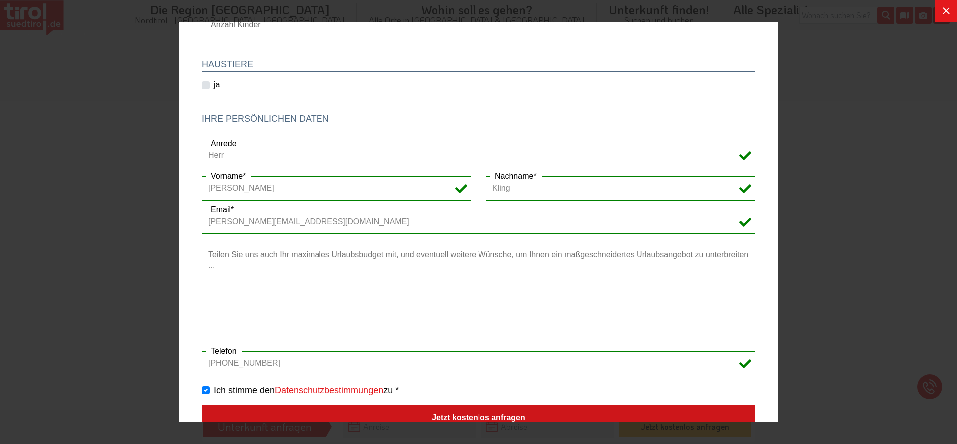
click at [325, 405] on button "Jetzt kostenlos anfragen" at bounding box center [478, 418] width 553 height 26
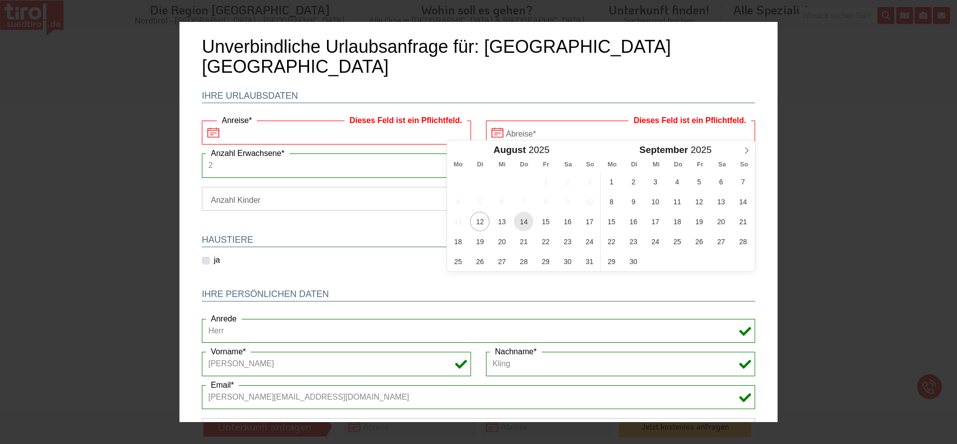
click at [523, 222] on span "14" at bounding box center [523, 221] width 19 height 19
click at [453, 242] on span "18" at bounding box center [457, 241] width 19 height 19
type input "[DATE]"
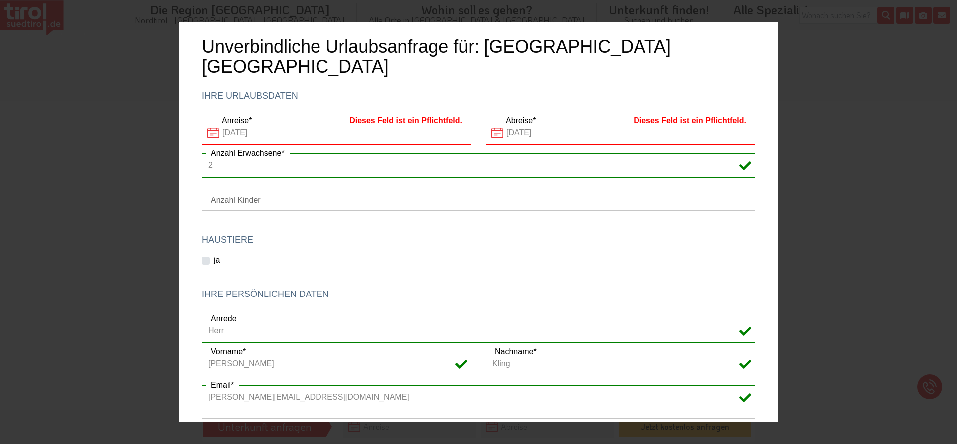
scroll to position [175, 0]
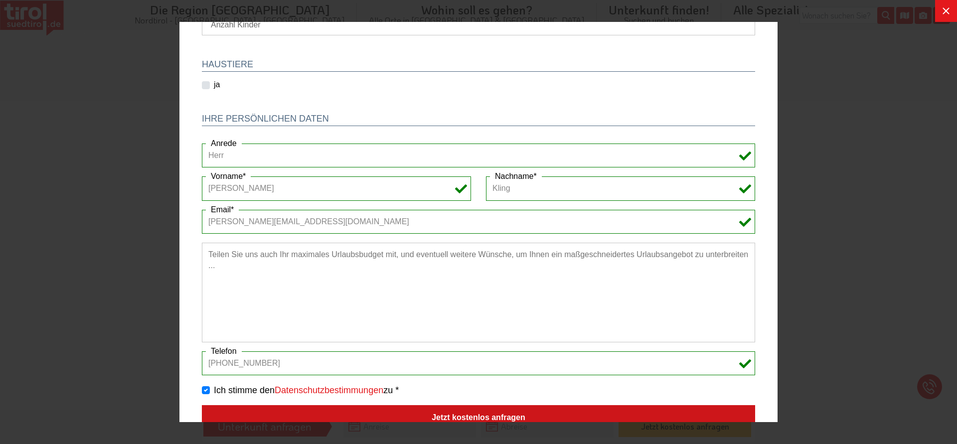
click at [509, 405] on button "Jetzt kostenlos anfragen" at bounding box center [478, 418] width 553 height 26
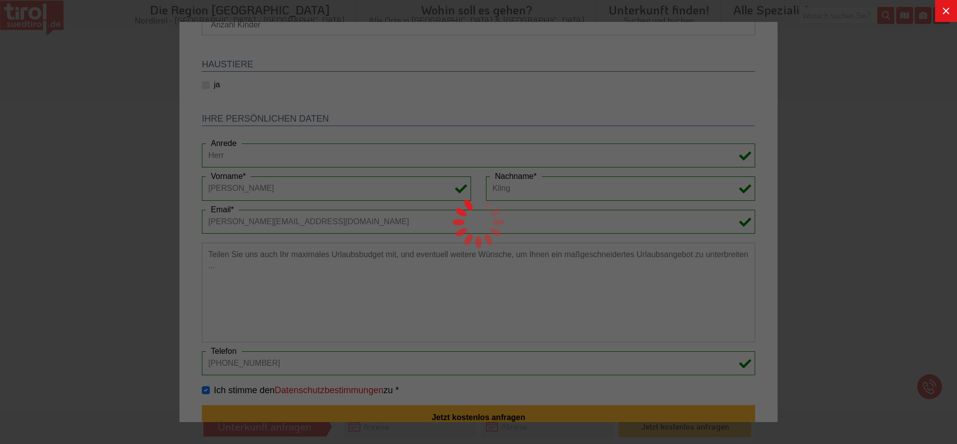
scroll to position [0, 0]
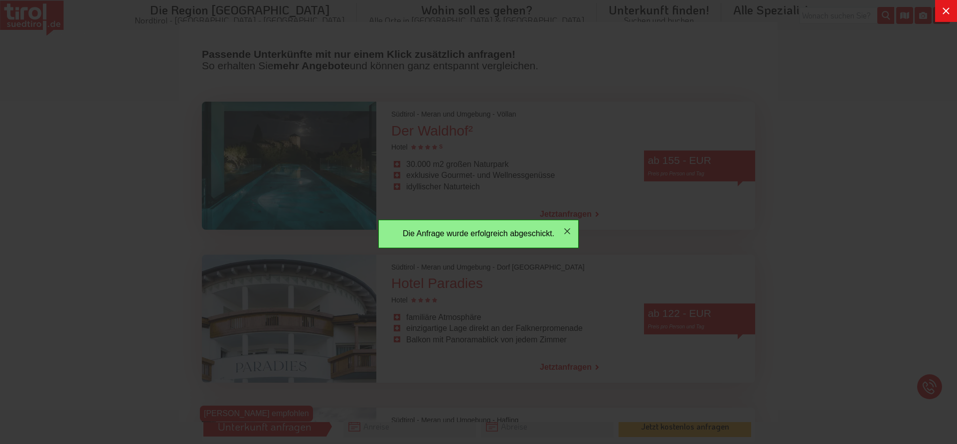
click at [604, 198] on div "Die Anfrage wurde erfolgreich abgeschickt. Es gab ein Problem beim Abschicken d…" at bounding box center [478, 222] width 598 height 400
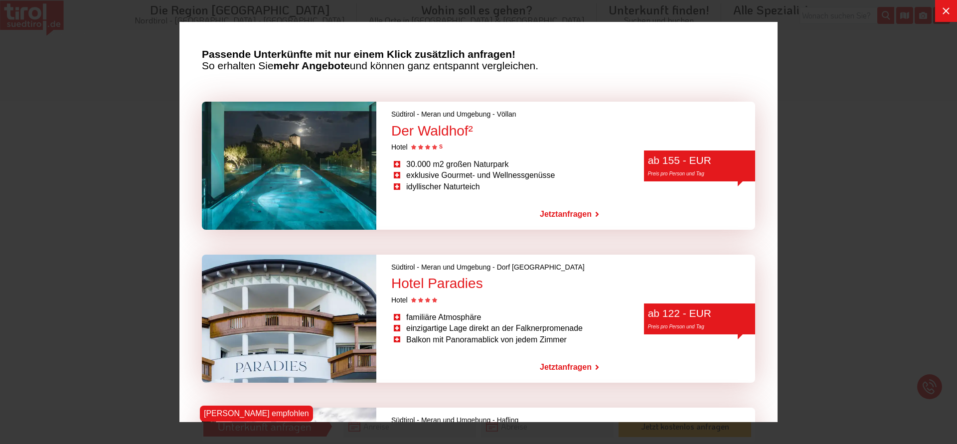
click at [855, 182] on div at bounding box center [478, 222] width 957 height 444
drag, startPoint x: 938, startPoint y: 9, endPoint x: 525, endPoint y: 76, distance: 418.4
click at [938, 9] on button at bounding box center [946, 11] width 22 height 22
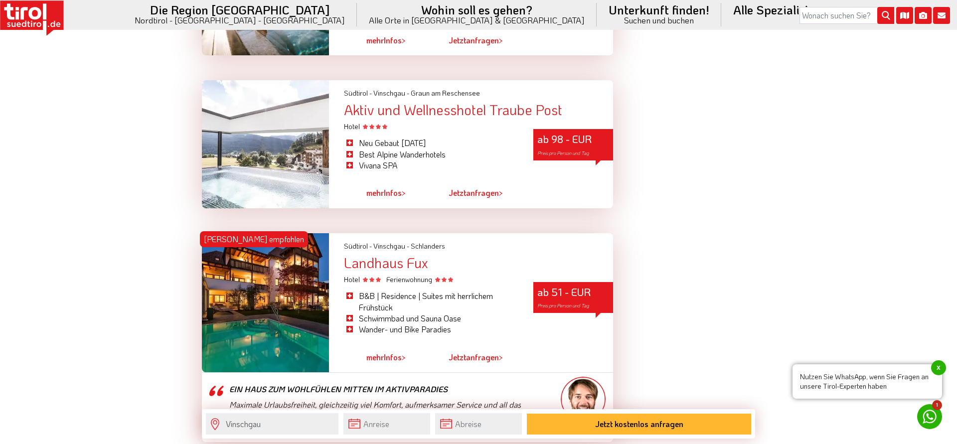
scroll to position [2643, 0]
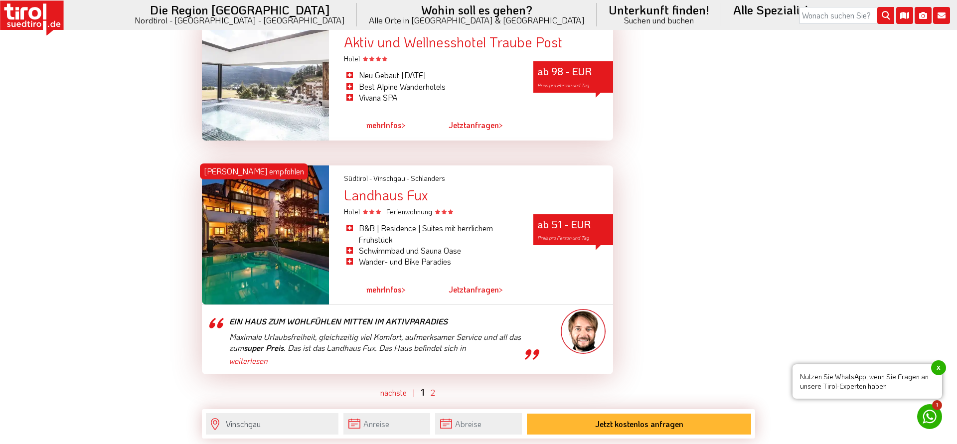
click at [388, 187] on div "Landhaus Fux" at bounding box center [478, 194] width 269 height 15
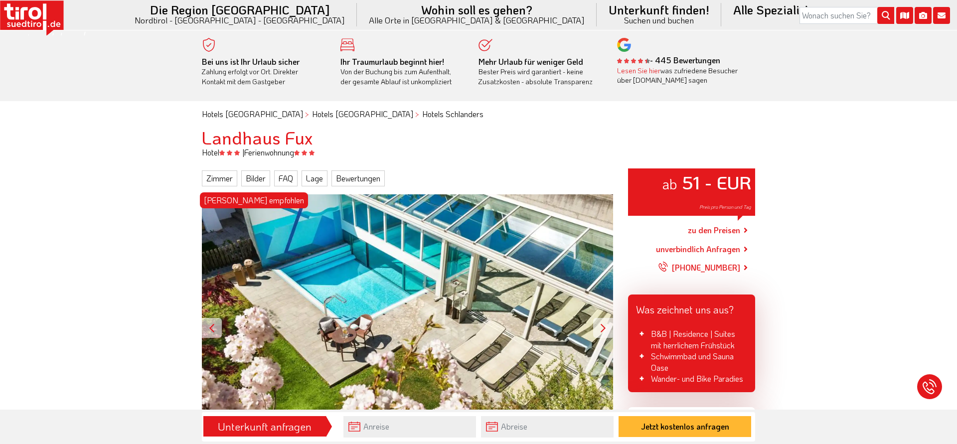
click at [602, 329] on div at bounding box center [603, 328] width 20 height 20
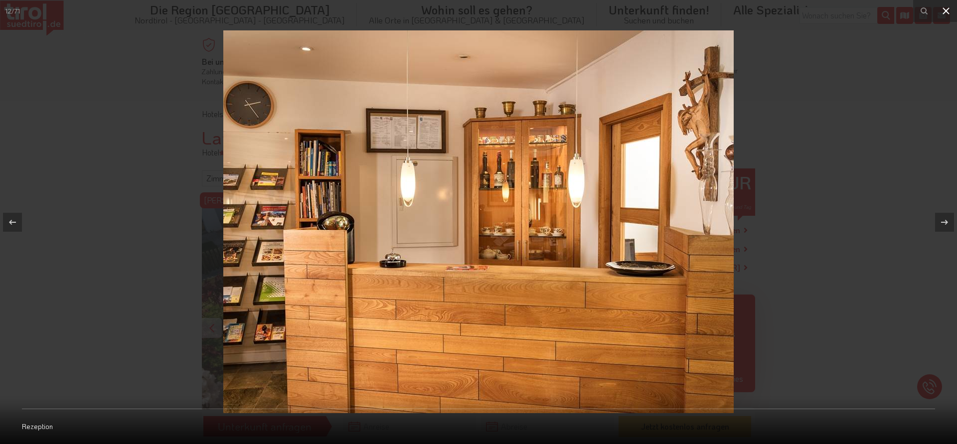
click at [945, 6] on icon at bounding box center [946, 11] width 12 height 12
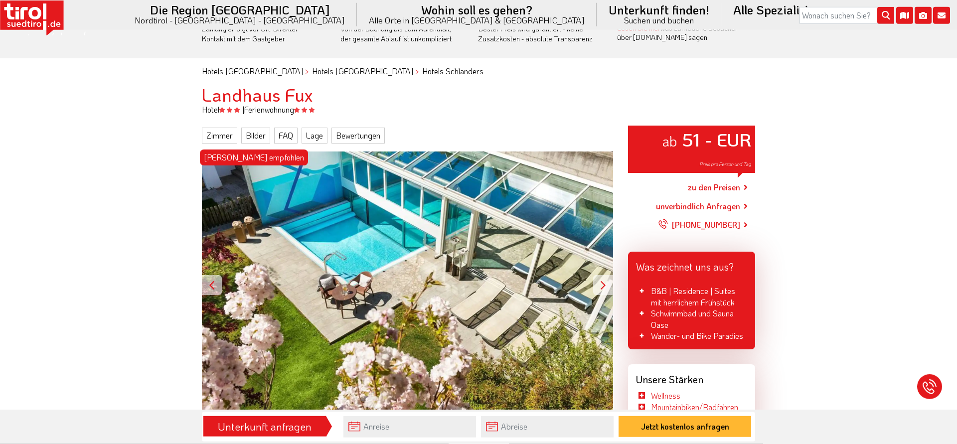
scroll to position [68, 0]
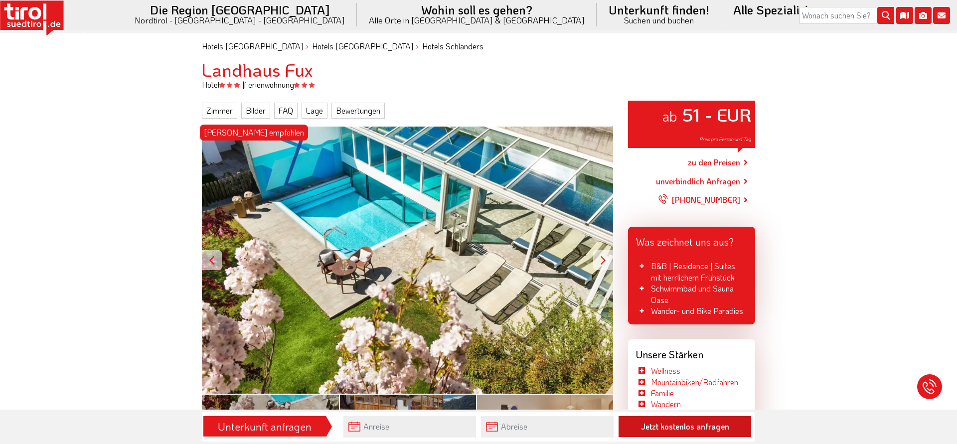
click at [718, 428] on button "Jetzt kostenlos anfragen" at bounding box center [684, 426] width 133 height 21
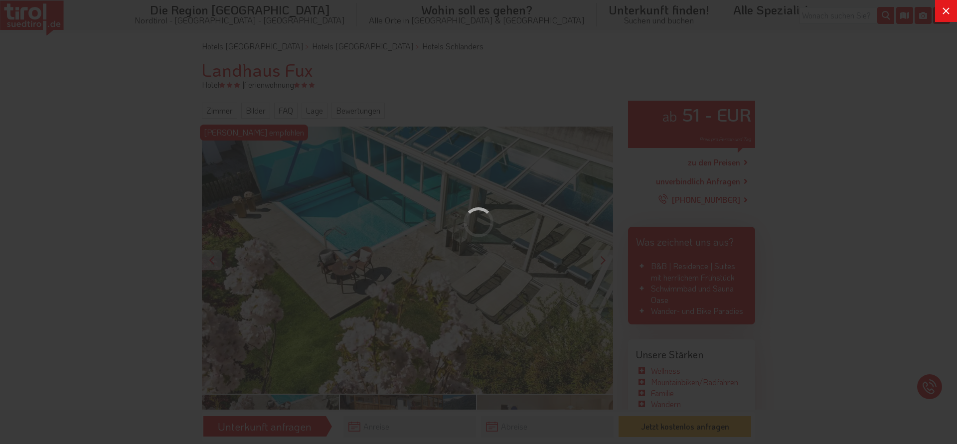
scroll to position [0, 0]
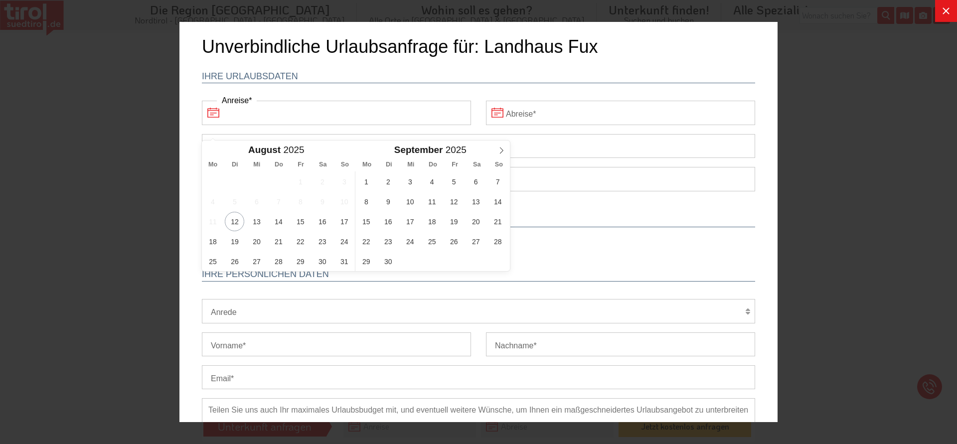
click at [292, 122] on input "Anreise" at bounding box center [336, 113] width 269 height 24
click at [274, 221] on span "14" at bounding box center [278, 221] width 19 height 19
click at [211, 240] on span "18" at bounding box center [212, 241] width 19 height 19
type input "[DATE]"
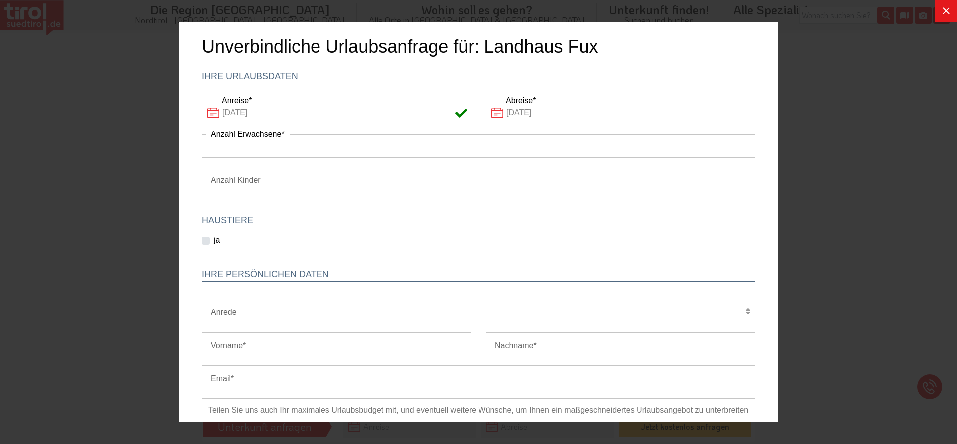
click at [321, 147] on input "Anzahl Erwachsene" at bounding box center [478, 146] width 553 height 24
type input "2"
click at [202, 299] on select "Herr Frau Familie" at bounding box center [478, 311] width 553 height 24
select select "Herr"
click option "Herr" at bounding box center [179, 22] width 0 height 0
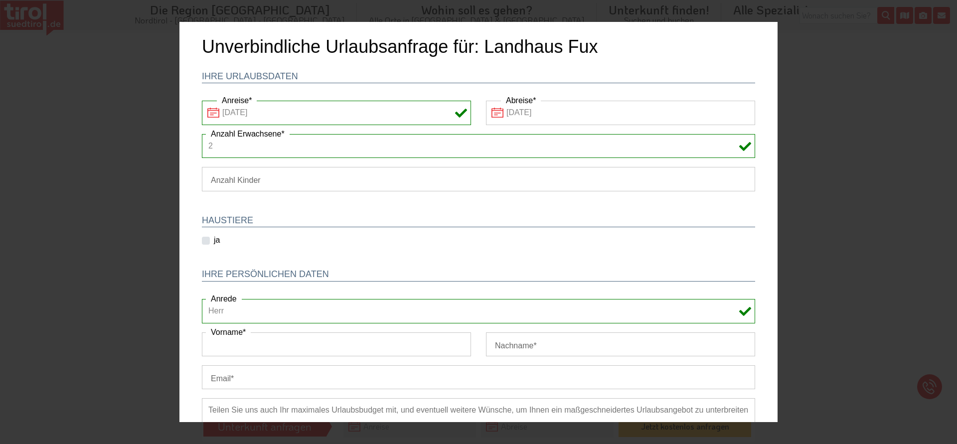
click at [238, 345] on input "Vorname" at bounding box center [336, 344] width 269 height 24
type input "[PERSON_NAME]"
click at [533, 349] on input "Nachname" at bounding box center [620, 344] width 269 height 24
type input "Kling"
click at [308, 368] on input "Email" at bounding box center [478, 377] width 553 height 24
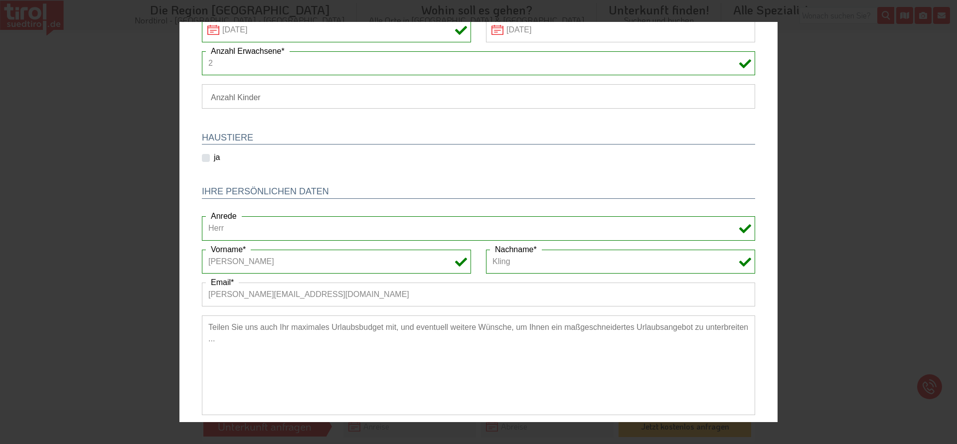
scroll to position [175, 0]
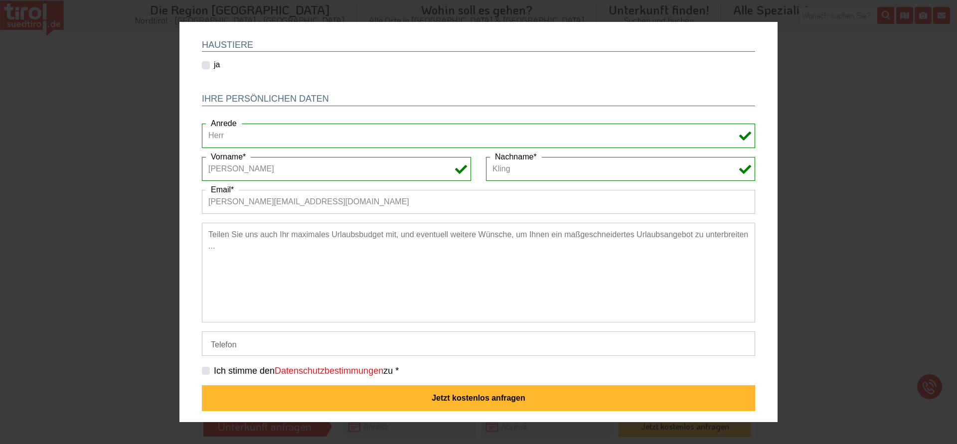
type input "[PERSON_NAME][EMAIL_ADDRESS][DOMAIN_NAME]"
click at [263, 339] on input "Telefon" at bounding box center [478, 343] width 553 height 24
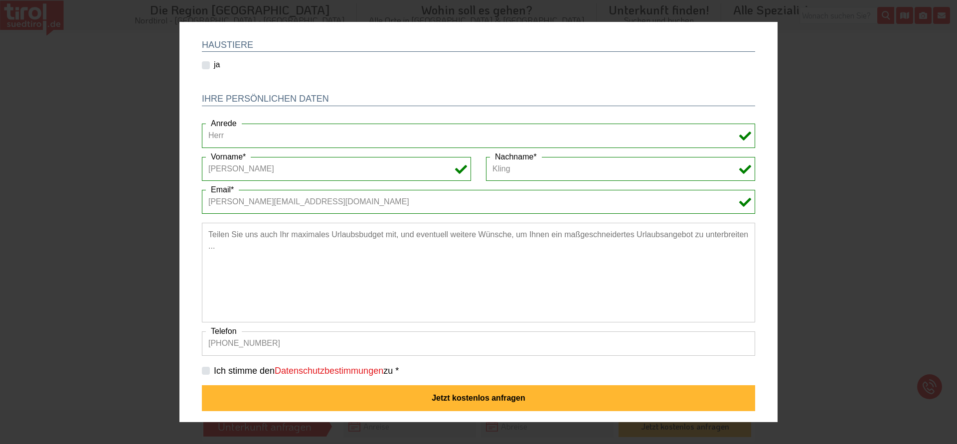
type input "[PHONE_NUMBER]"
click at [214, 372] on label "Ich stimme den Datenschutzbestimmungen zu *" at bounding box center [306, 371] width 185 height 12
click at [207, 372] on input "Ich stimme den Datenschutzbestimmungen zu *" at bounding box center [480, 370] width 553 height 6
checkbox input "true"
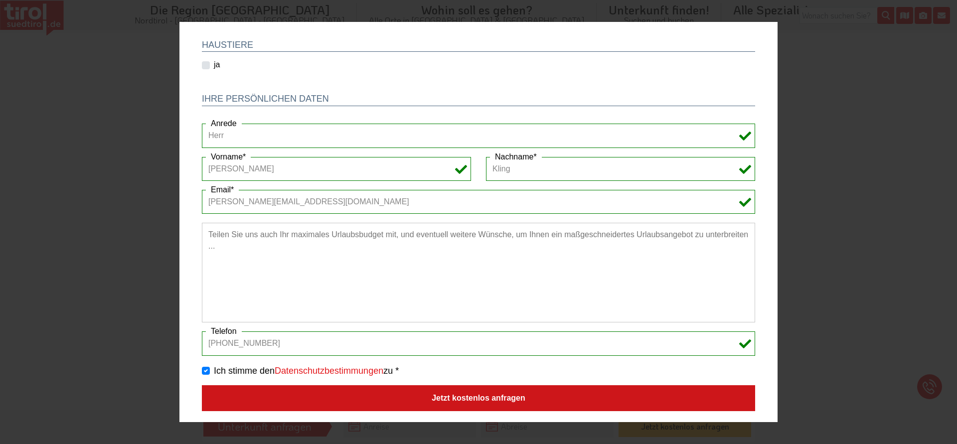
click at [348, 397] on button "Jetzt kostenlos anfragen" at bounding box center [478, 398] width 553 height 26
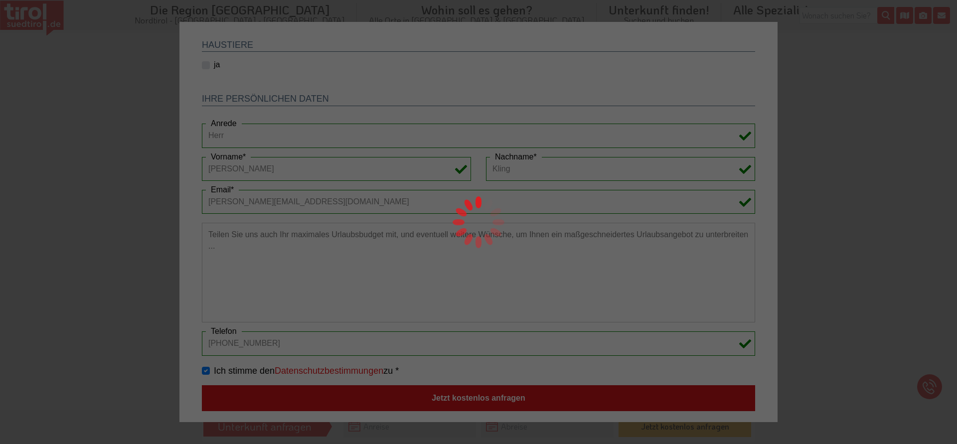
scroll to position [0, 0]
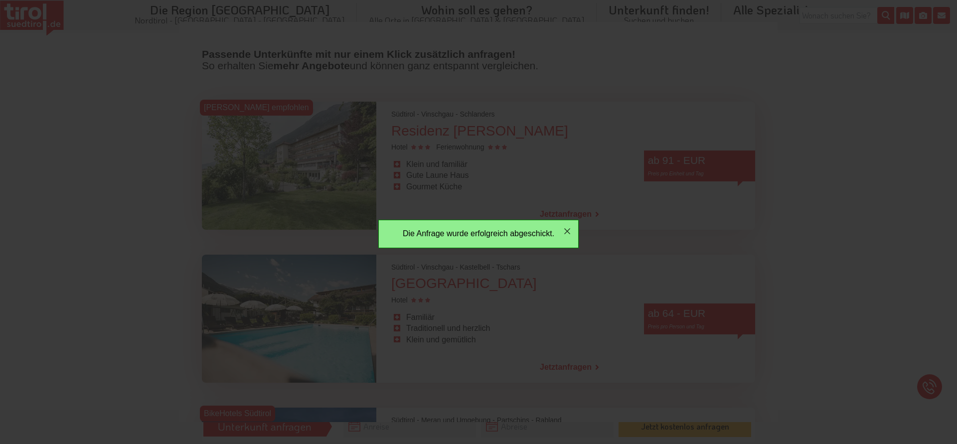
click at [637, 222] on div "Die Anfrage wurde erfolgreich abgeschickt. Es gab ein Problem beim Abschicken d…" at bounding box center [478, 222] width 598 height 400
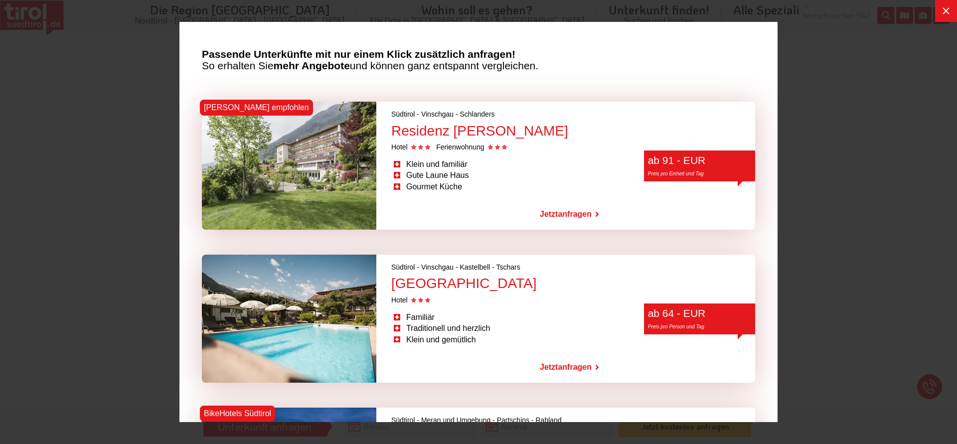
click at [906, 174] on div at bounding box center [478, 222] width 957 height 444
click at [942, 10] on icon at bounding box center [946, 11] width 12 height 12
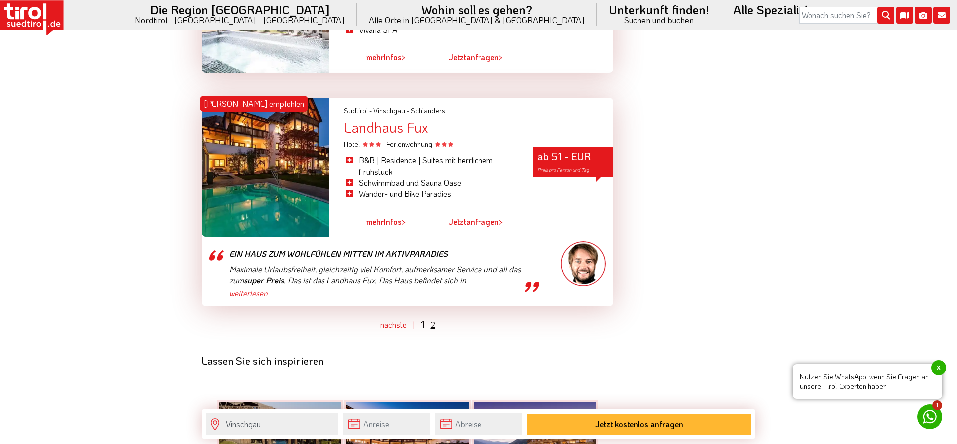
click at [434, 319] on link "2" at bounding box center [433, 324] width 4 height 10
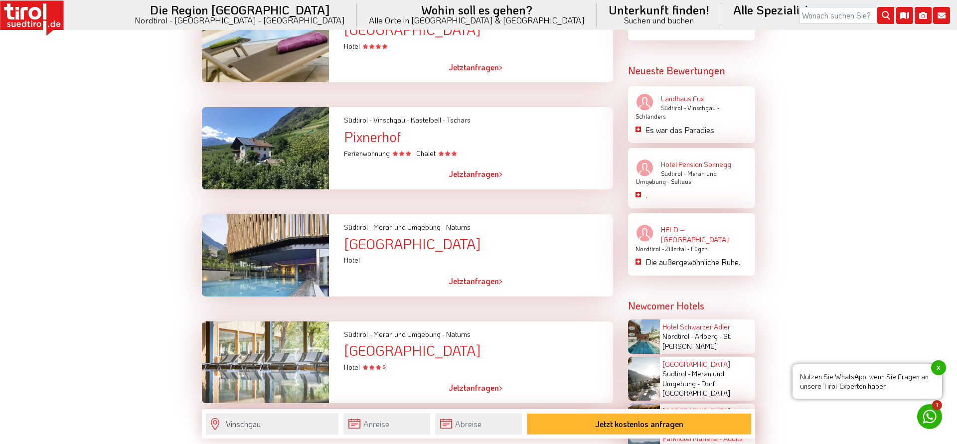
scroll to position [1018, 0]
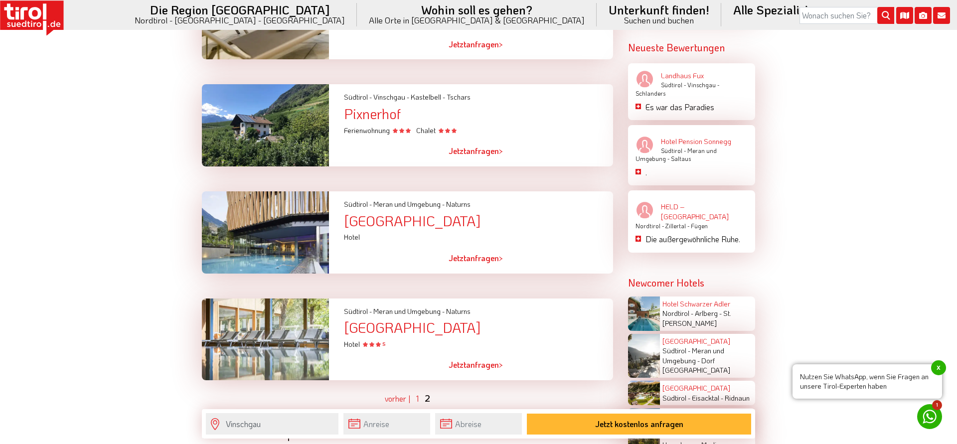
click at [464, 370] on span "Jetzt" at bounding box center [456, 364] width 17 height 10
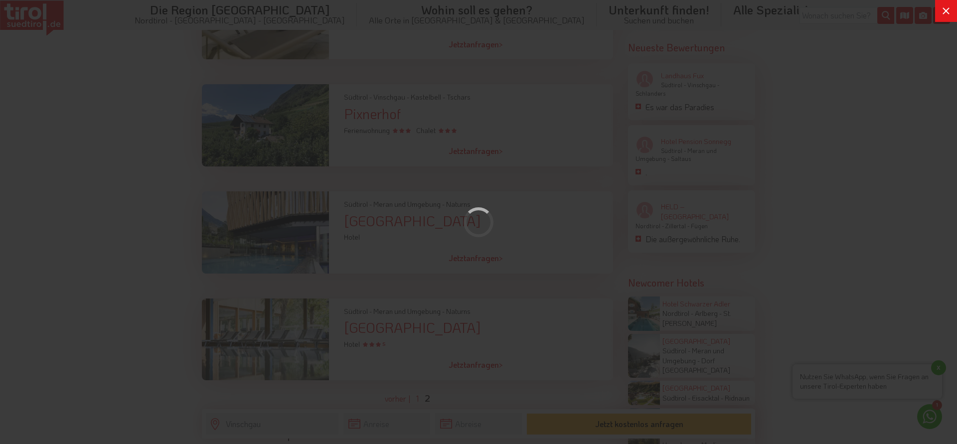
scroll to position [0, 0]
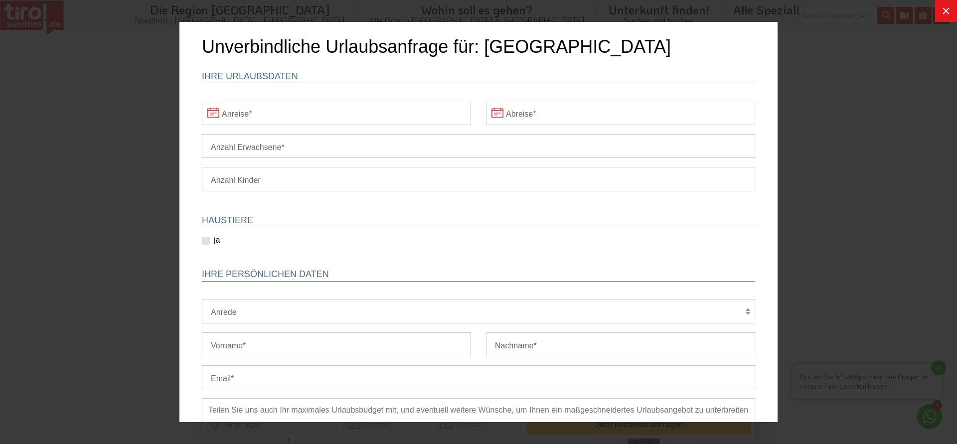
click at [302, 113] on input "Anreise" at bounding box center [336, 113] width 269 height 24
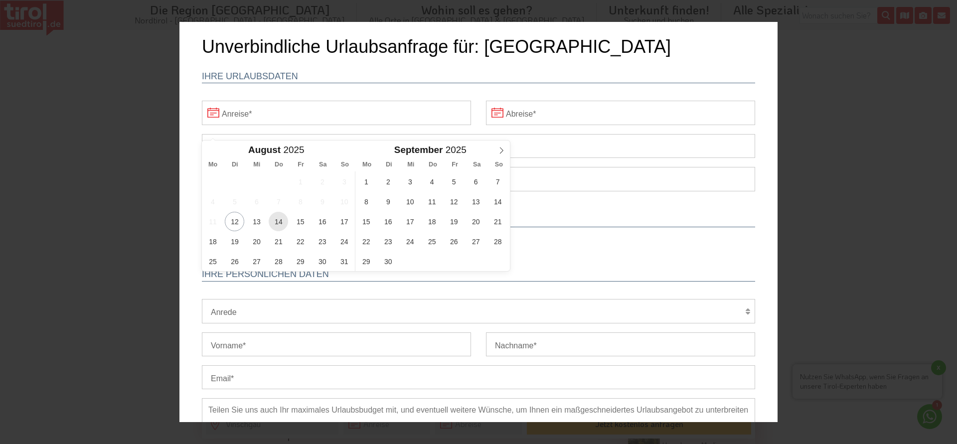
click at [278, 224] on span "14" at bounding box center [278, 221] width 19 height 19
click at [564, 117] on input "Abreise" at bounding box center [620, 113] width 269 height 24
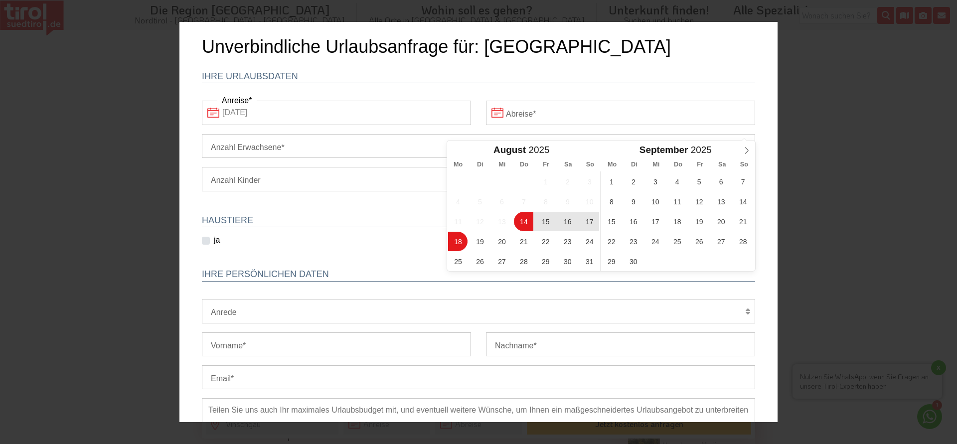
click at [464, 247] on span "18" at bounding box center [457, 241] width 19 height 19
type input "[DATE]"
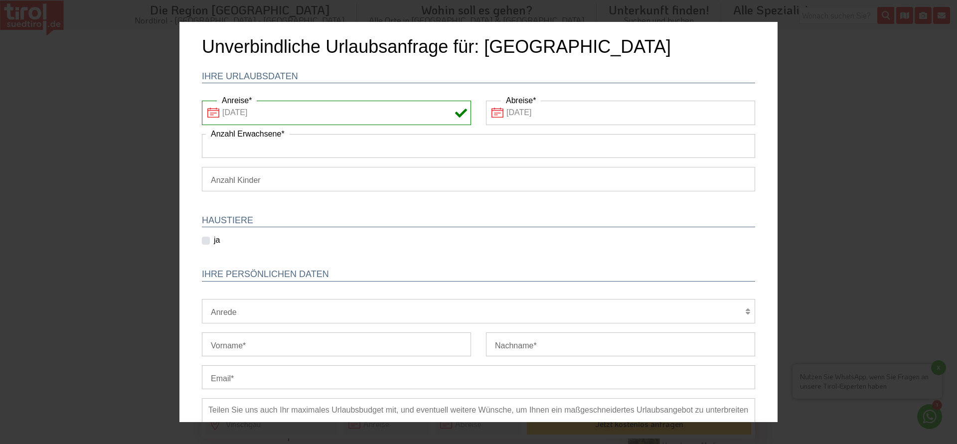
click at [291, 146] on input "Anzahl Erwachsene" at bounding box center [478, 146] width 553 height 24
type input "2"
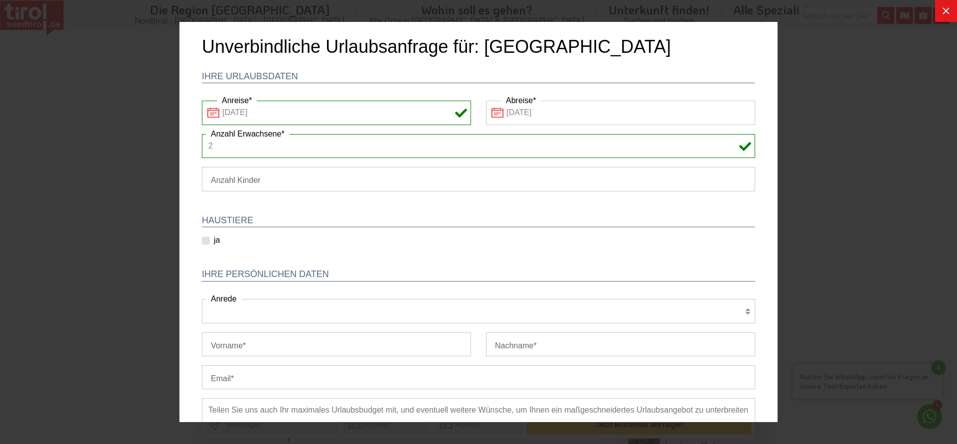
click at [202, 299] on select "Herr Frau Familie" at bounding box center [478, 311] width 553 height 24
select select "Herr"
click option "Herr" at bounding box center [179, 22] width 0 height 0
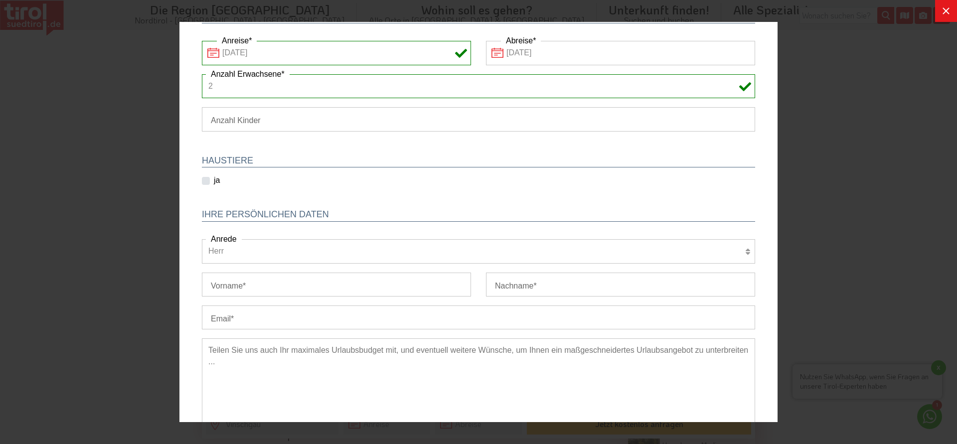
scroll to position [68, 0]
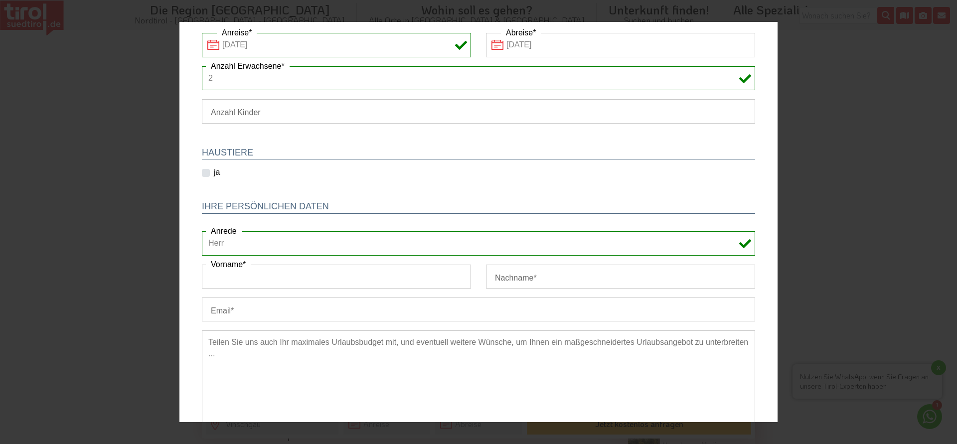
click at [265, 282] on input "Vorname" at bounding box center [336, 277] width 269 height 24
type input "[PERSON_NAME]"
click at [553, 281] on input "Nachname" at bounding box center [620, 277] width 269 height 24
type input "Kling"
click at [386, 306] on input "Email" at bounding box center [478, 309] width 553 height 24
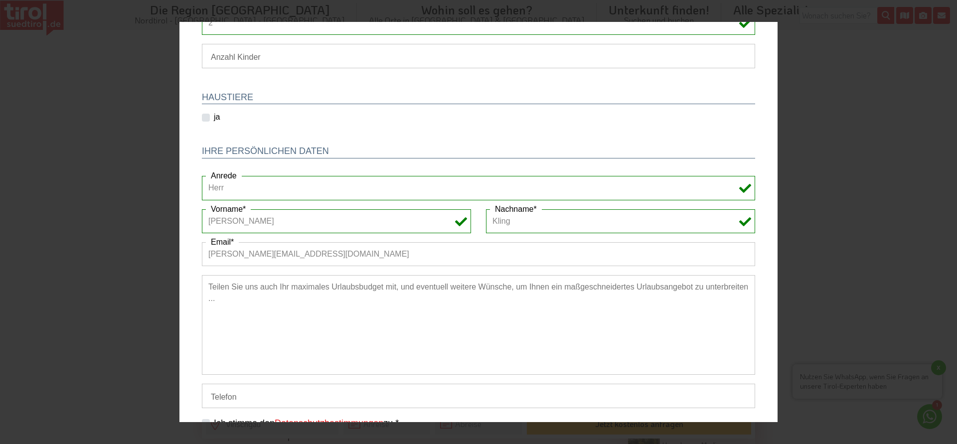
scroll to position [175, 0]
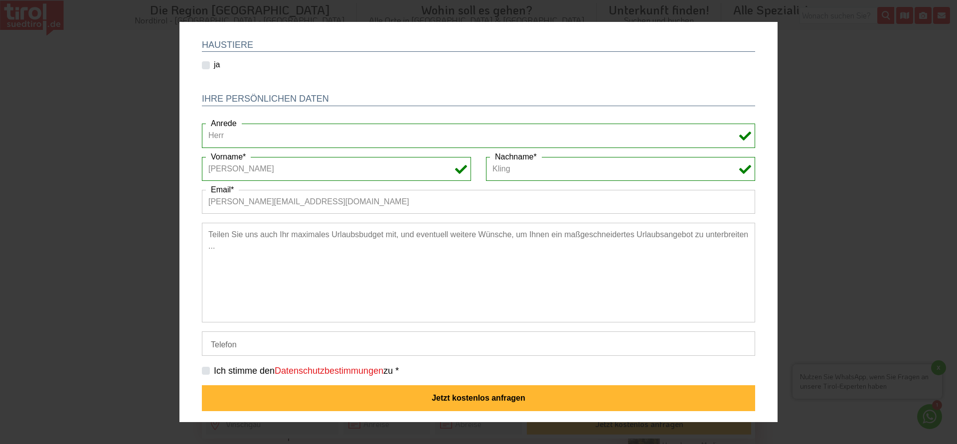
type input "[PERSON_NAME][EMAIL_ADDRESS][DOMAIN_NAME]"
click at [305, 346] on input "Telefon" at bounding box center [478, 343] width 553 height 24
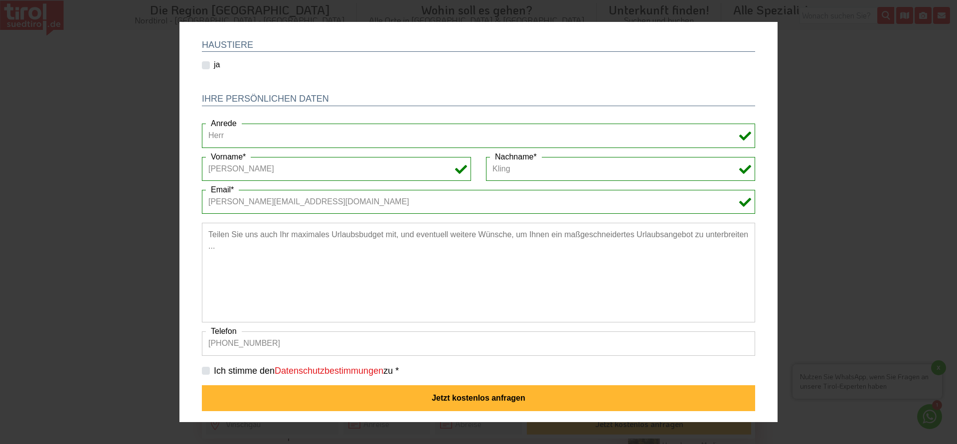
type input "[PHONE_NUMBER]"
click at [214, 372] on label "Ich stimme den Datenschutzbestimmungen zu *" at bounding box center [306, 371] width 185 height 12
click at [204, 372] on input "Ich stimme den Datenschutzbestimmungen zu *" at bounding box center [480, 370] width 553 height 6
checkbox input "true"
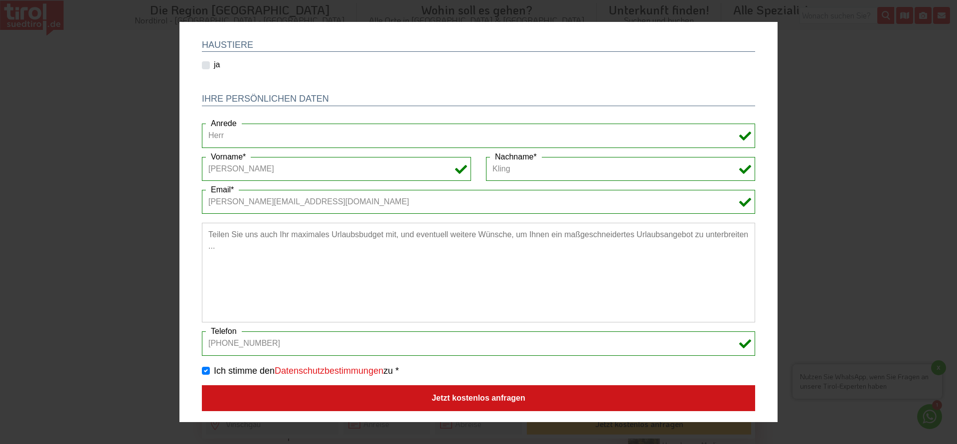
click at [277, 396] on button "Jetzt kostenlos anfragen" at bounding box center [478, 398] width 553 height 26
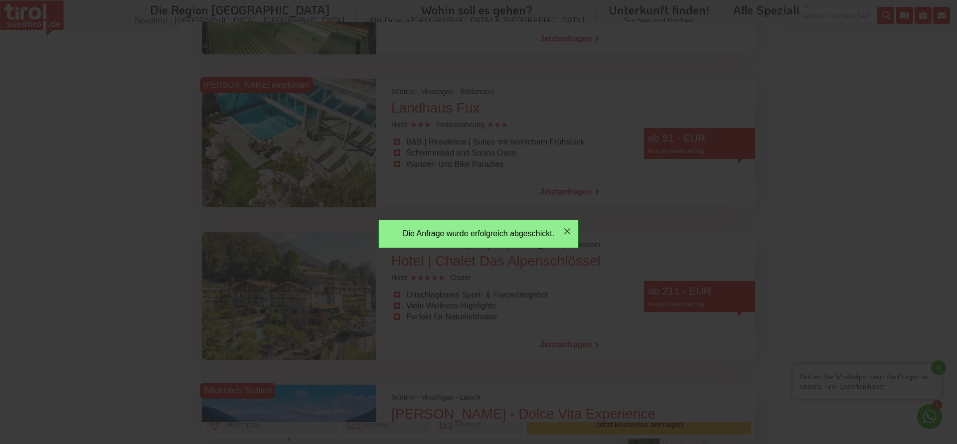
scroll to position [0, 0]
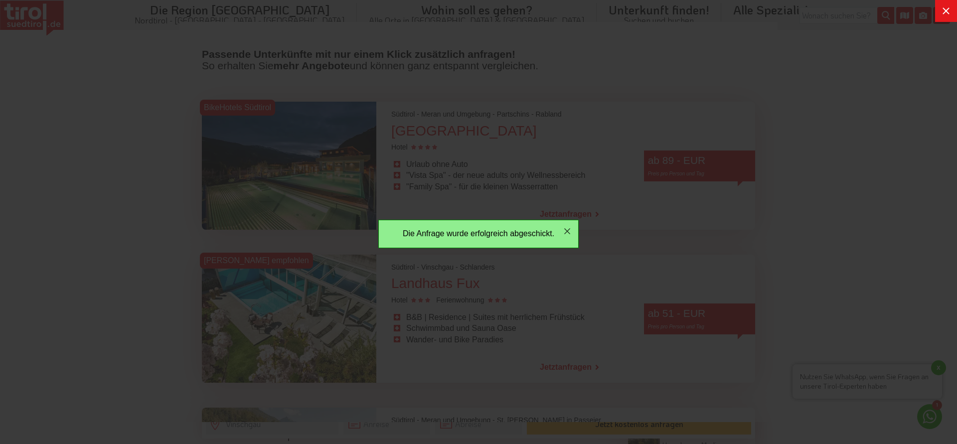
click at [947, 8] on icon at bounding box center [946, 11] width 12 height 12
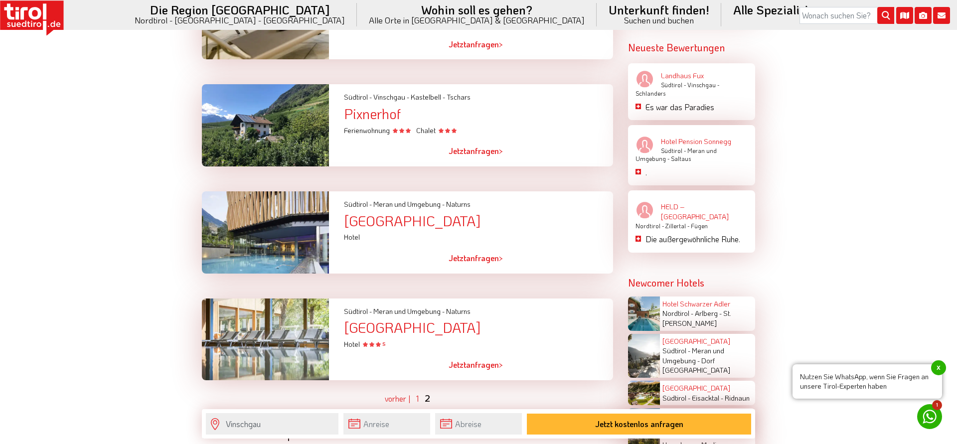
click at [469, 264] on link "Jetzt anfragen >" at bounding box center [475, 258] width 54 height 23
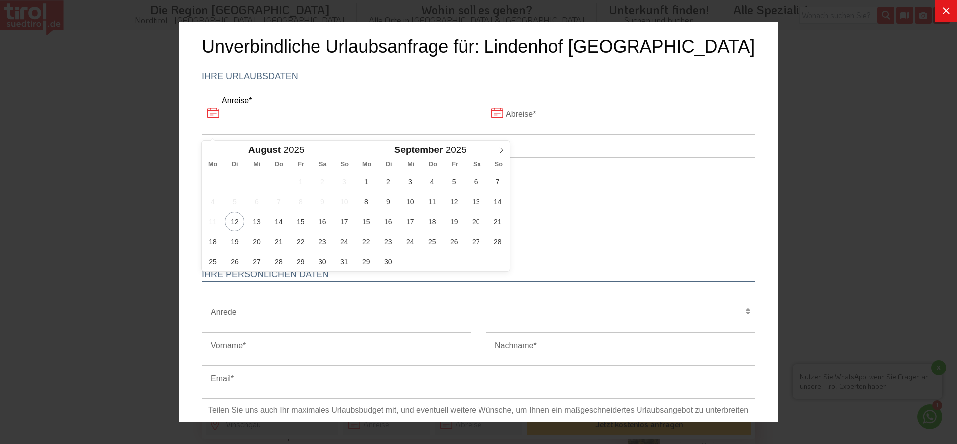
click at [292, 112] on input "Anreise" at bounding box center [336, 113] width 269 height 24
click at [278, 223] on span "14" at bounding box center [278, 221] width 19 height 19
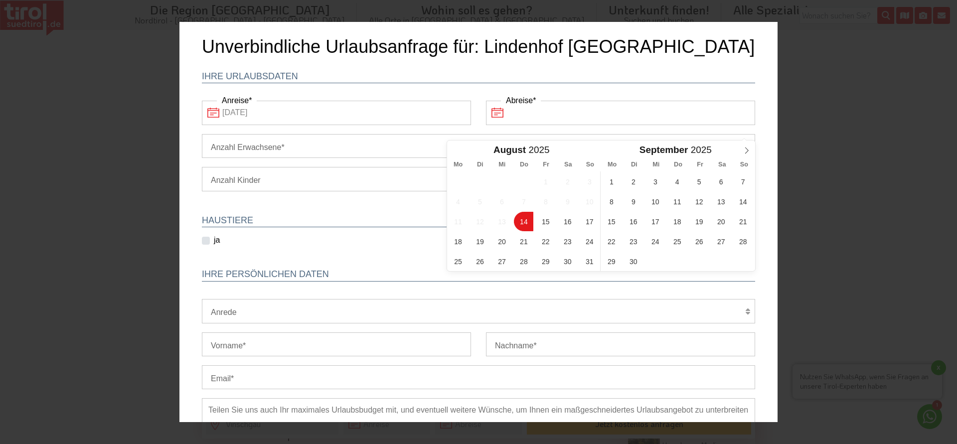
click at [583, 114] on input "Abreise" at bounding box center [620, 113] width 269 height 24
click at [460, 244] on span "18" at bounding box center [457, 241] width 19 height 19
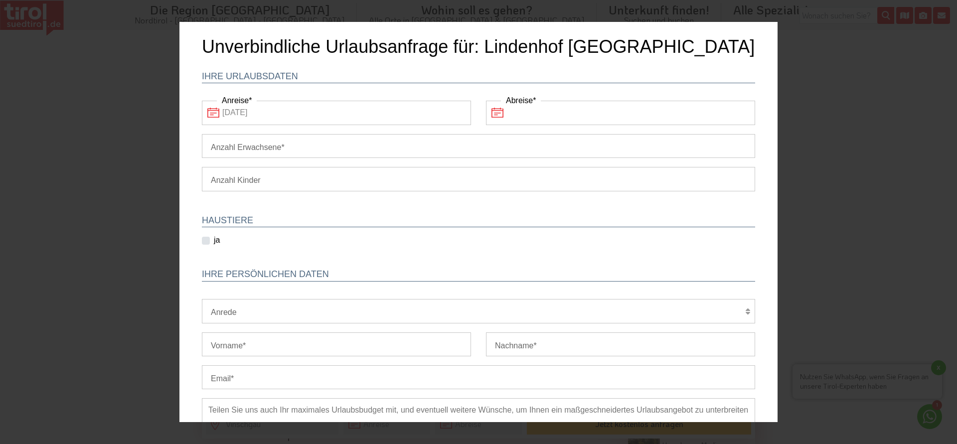
type input "[DATE]"
click at [263, 146] on input "Anzahl Erwachsene" at bounding box center [478, 146] width 553 height 24
type input "2"
click at [202, 299] on select "Herr Frau Familie" at bounding box center [478, 311] width 553 height 24
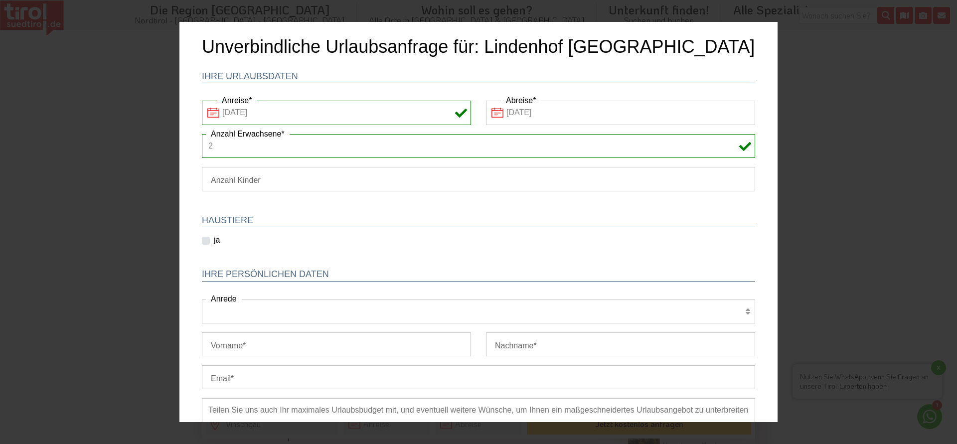
select select "Herr"
click option "Herr" at bounding box center [179, 22] width 0 height 0
click at [229, 350] on input "Vorname" at bounding box center [336, 344] width 269 height 24
type input "[PERSON_NAME]"
click at [550, 348] on input "Nachname" at bounding box center [620, 344] width 269 height 24
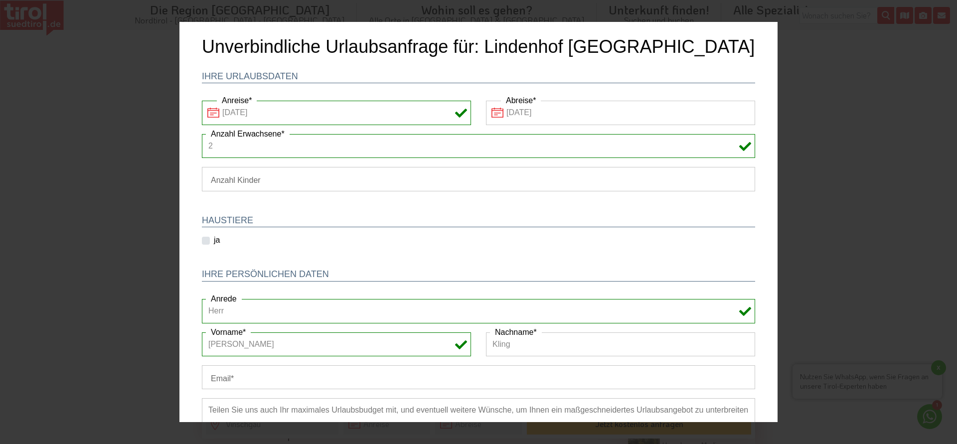
type input "Kling"
click at [431, 372] on input "Email" at bounding box center [478, 377] width 553 height 24
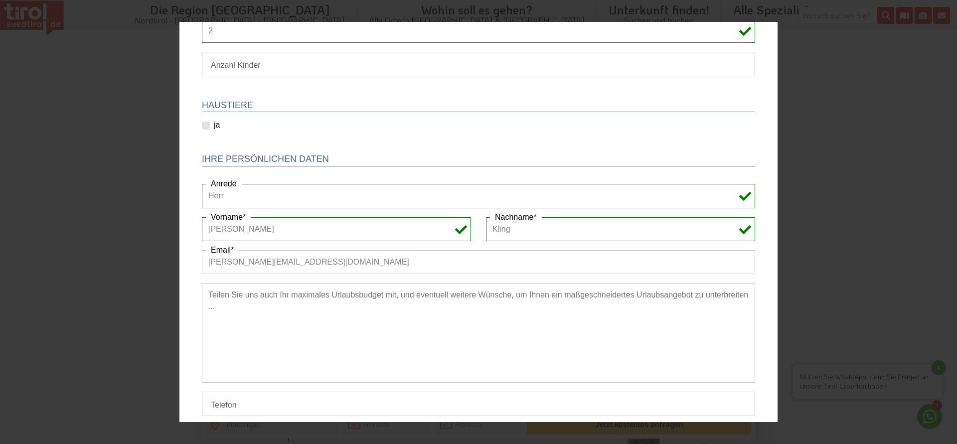
scroll to position [175, 0]
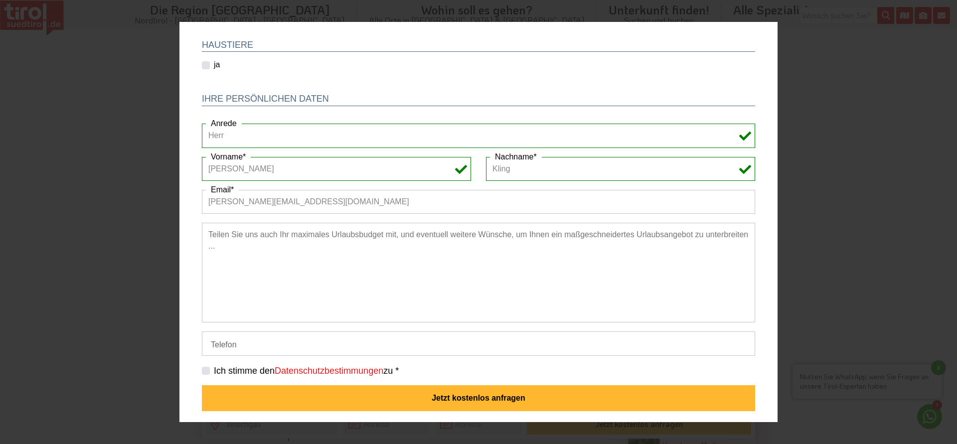
type input "[PERSON_NAME][EMAIL_ADDRESS][DOMAIN_NAME]"
click at [255, 345] on input "Telefon" at bounding box center [478, 343] width 553 height 24
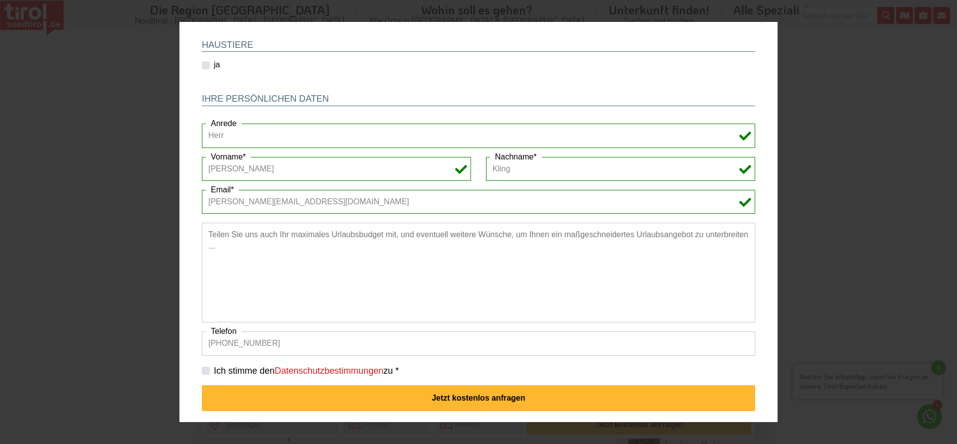
type input "[PHONE_NUMBER]"
click at [214, 370] on label "Ich stimme den Datenschutzbestimmungen zu *" at bounding box center [306, 371] width 185 height 12
click at [204, 370] on input "Ich stimme den Datenschutzbestimmungen zu *" at bounding box center [480, 370] width 553 height 6
checkbox input "true"
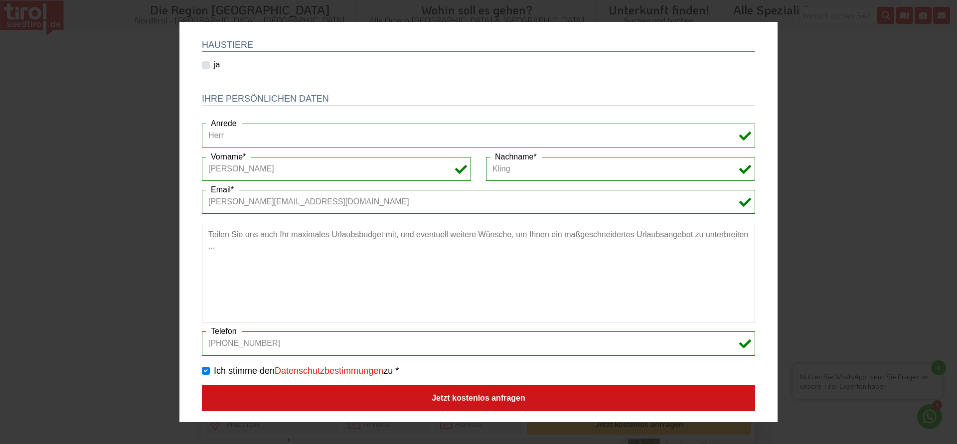
click at [281, 390] on button "Jetzt kostenlos anfragen" at bounding box center [478, 398] width 553 height 26
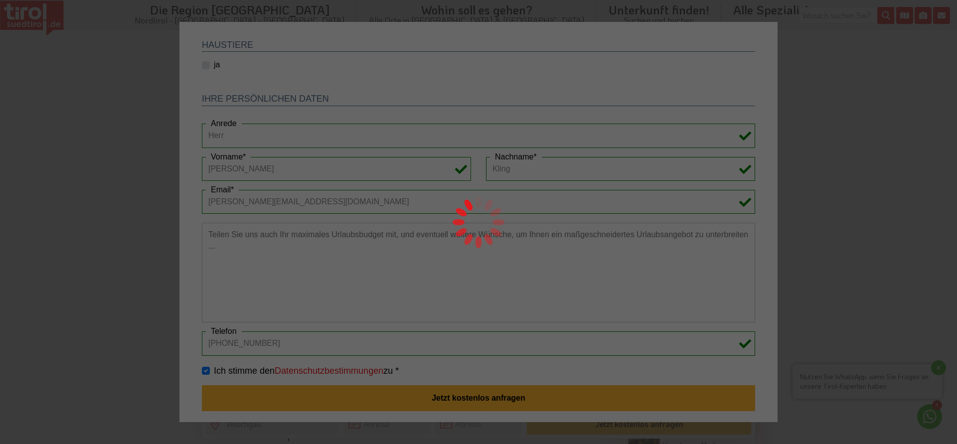
scroll to position [0, 0]
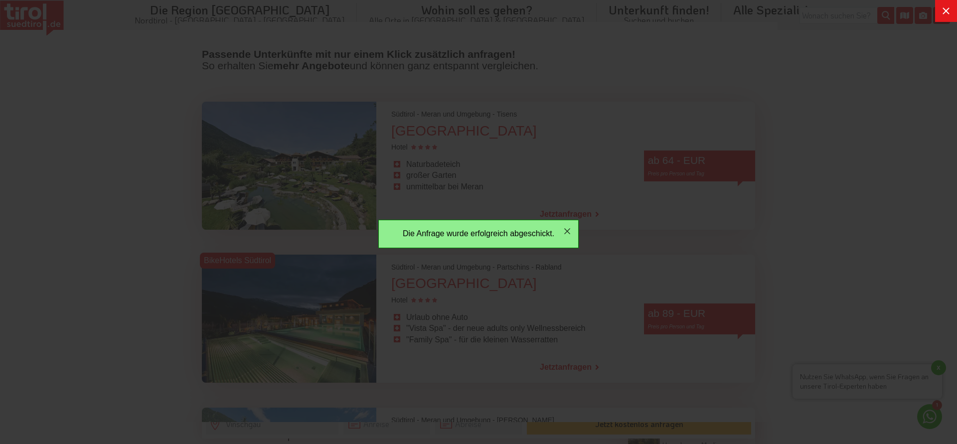
click at [835, 126] on div at bounding box center [478, 222] width 957 height 444
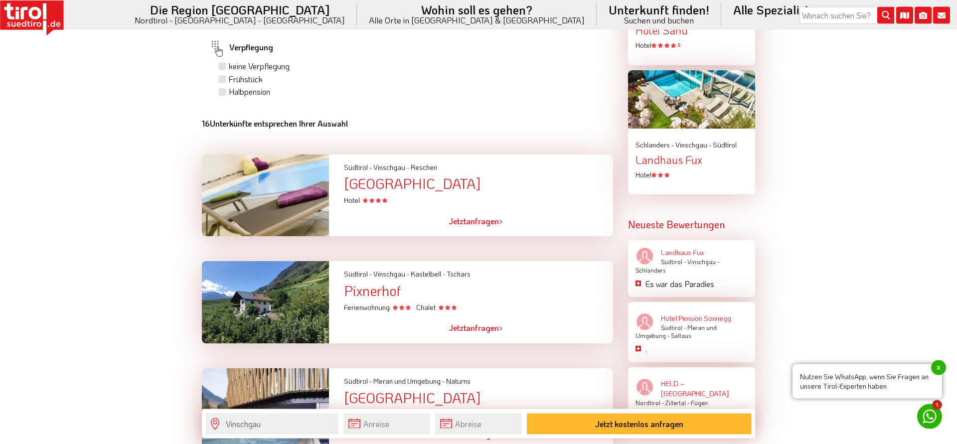
scroll to position [814, 0]
